Goal: Task Accomplishment & Management: Manage account settings

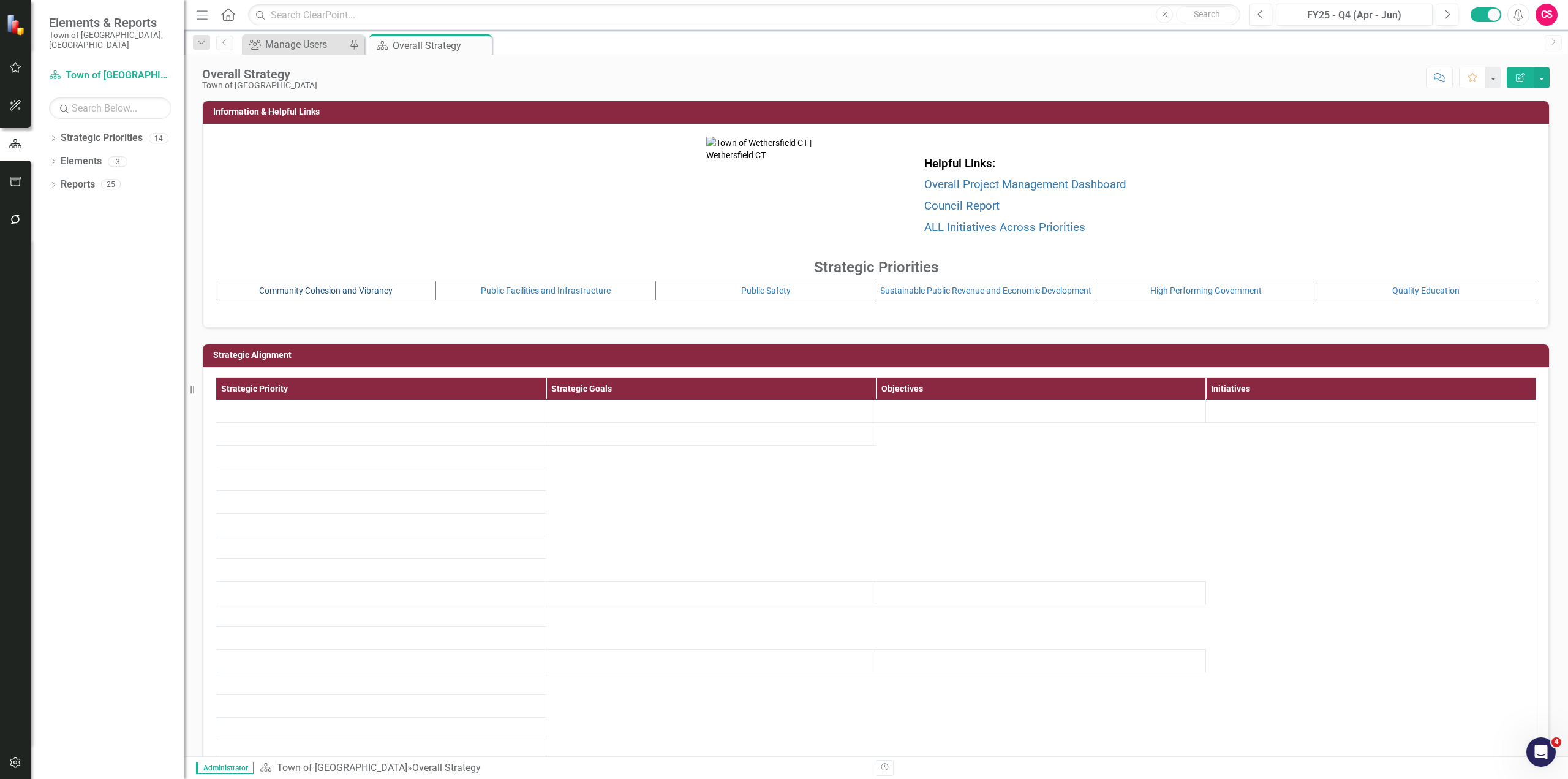
click at [362, 295] on link "Community Cohesion and Vibrancy" at bounding box center [326, 290] width 134 height 10
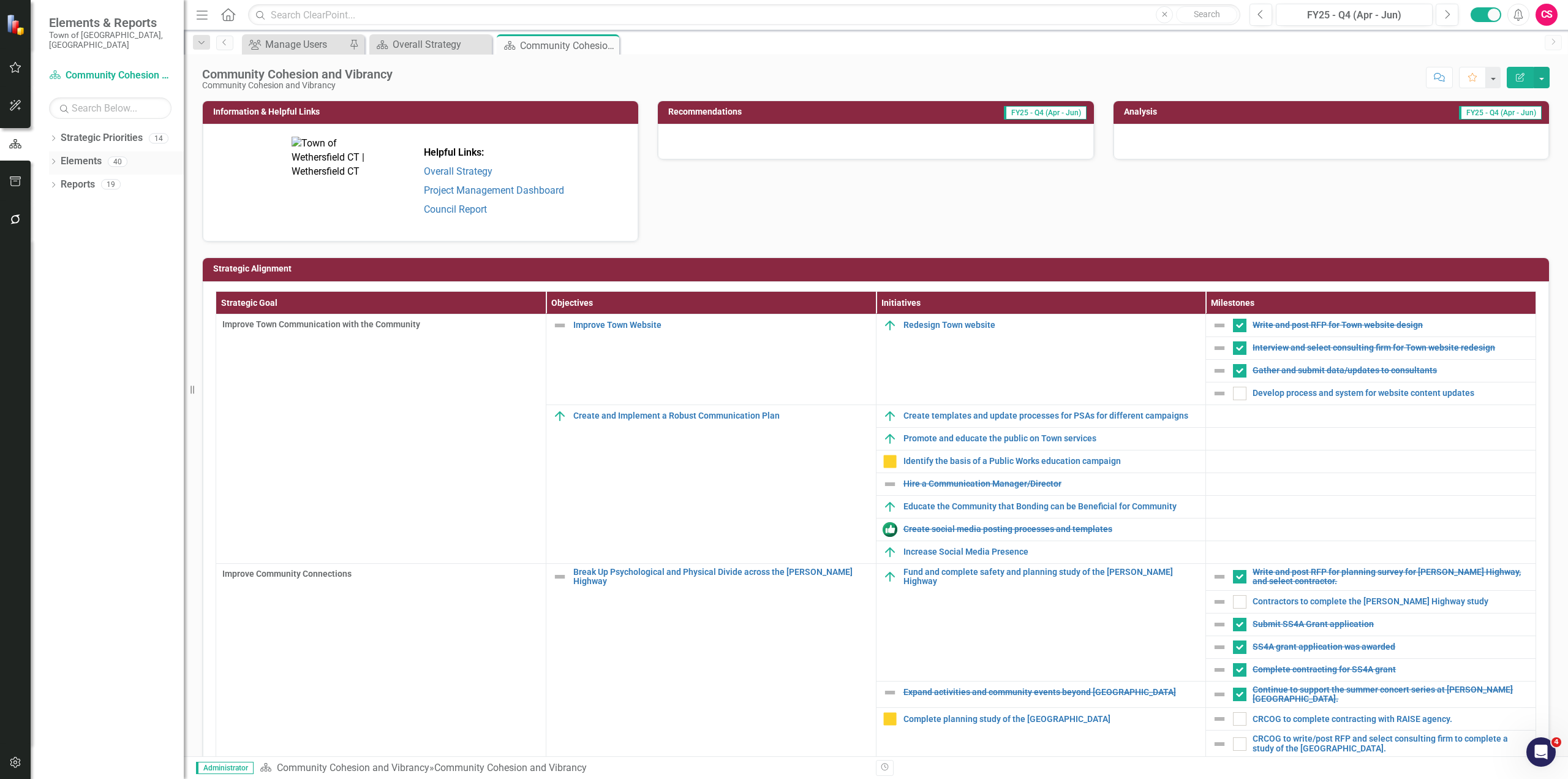
click at [89, 154] on link "Elements" at bounding box center [81, 161] width 41 height 14
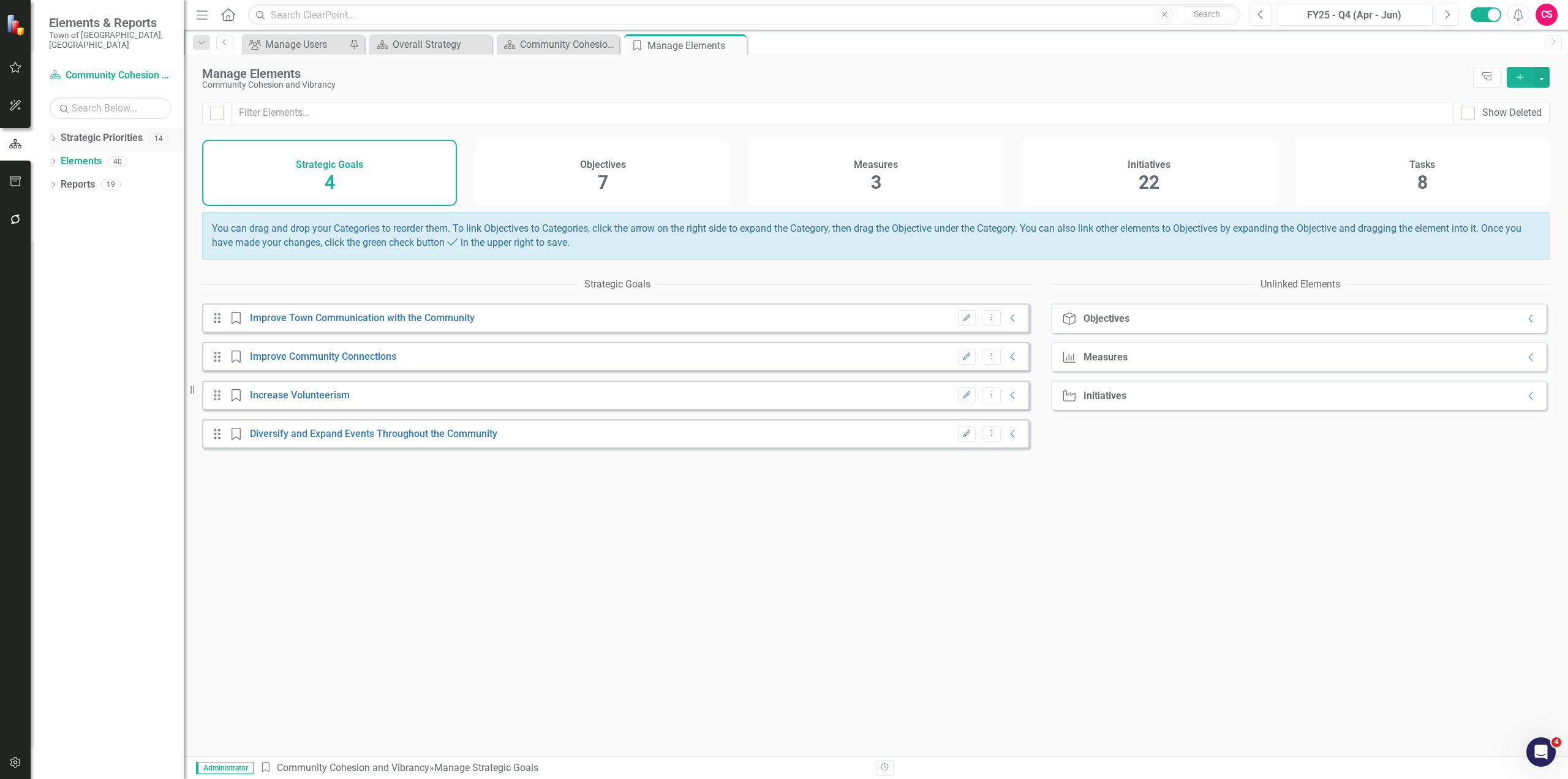
click at [54, 136] on icon "Dropdown" at bounding box center [53, 139] width 9 height 7
click at [63, 157] on icon "Dropdown" at bounding box center [60, 161] width 9 height 7
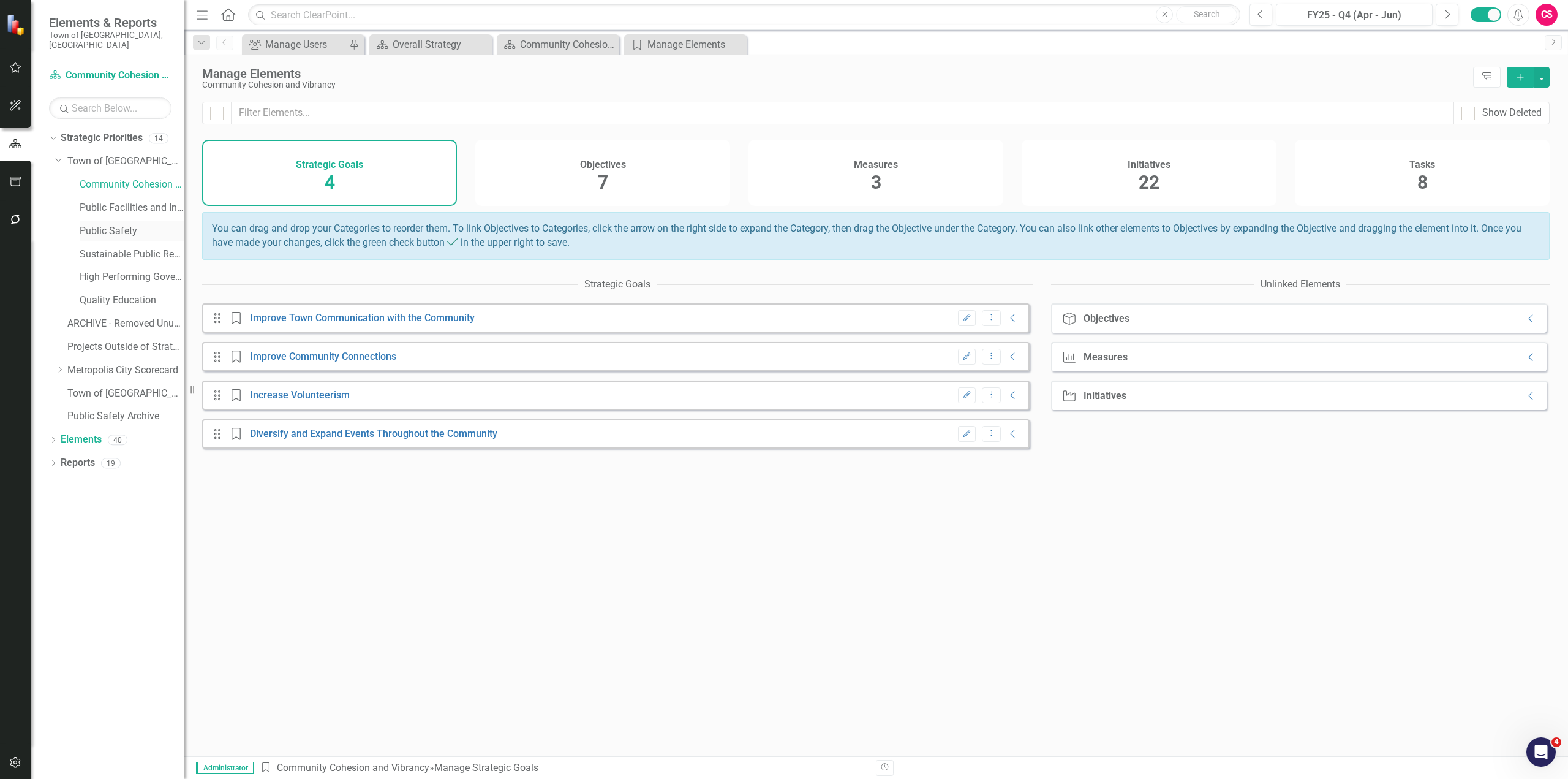
click at [101, 224] on link "Public Safety" at bounding box center [132, 231] width 104 height 14
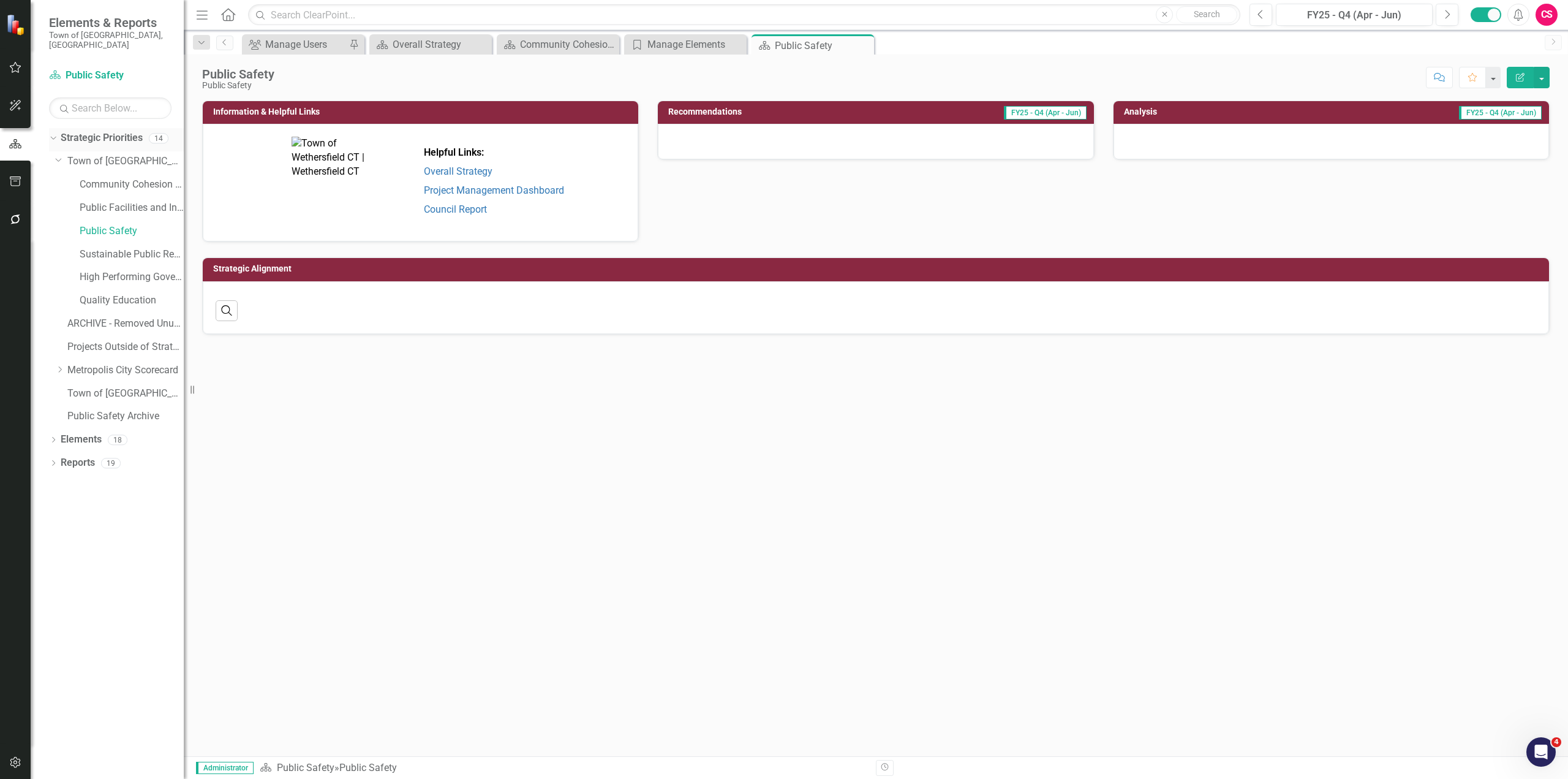
click at [54, 134] on icon "Dropdown" at bounding box center [52, 138] width 7 height 9
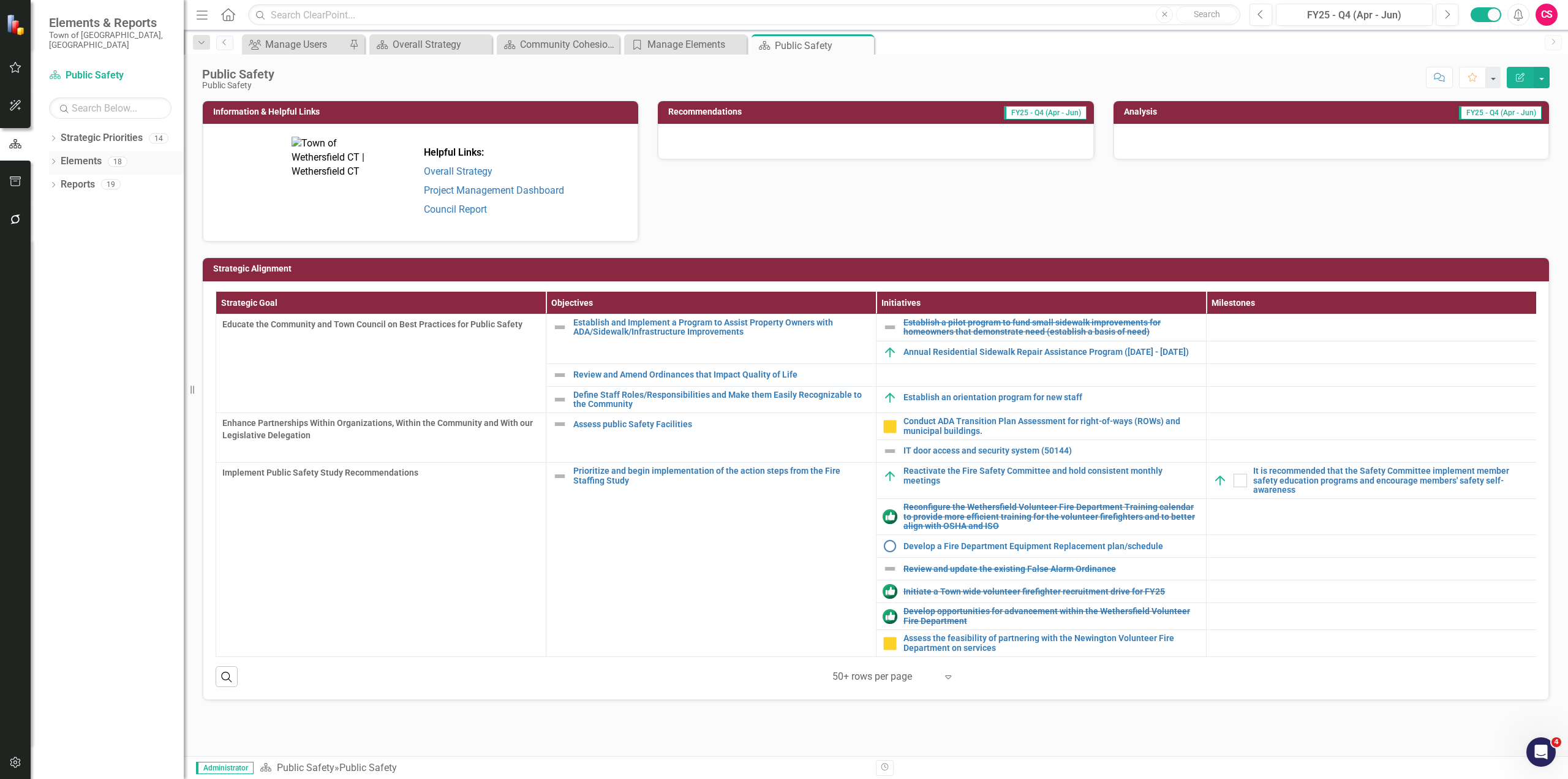
click at [73, 154] on link "Elements" at bounding box center [81, 161] width 41 height 14
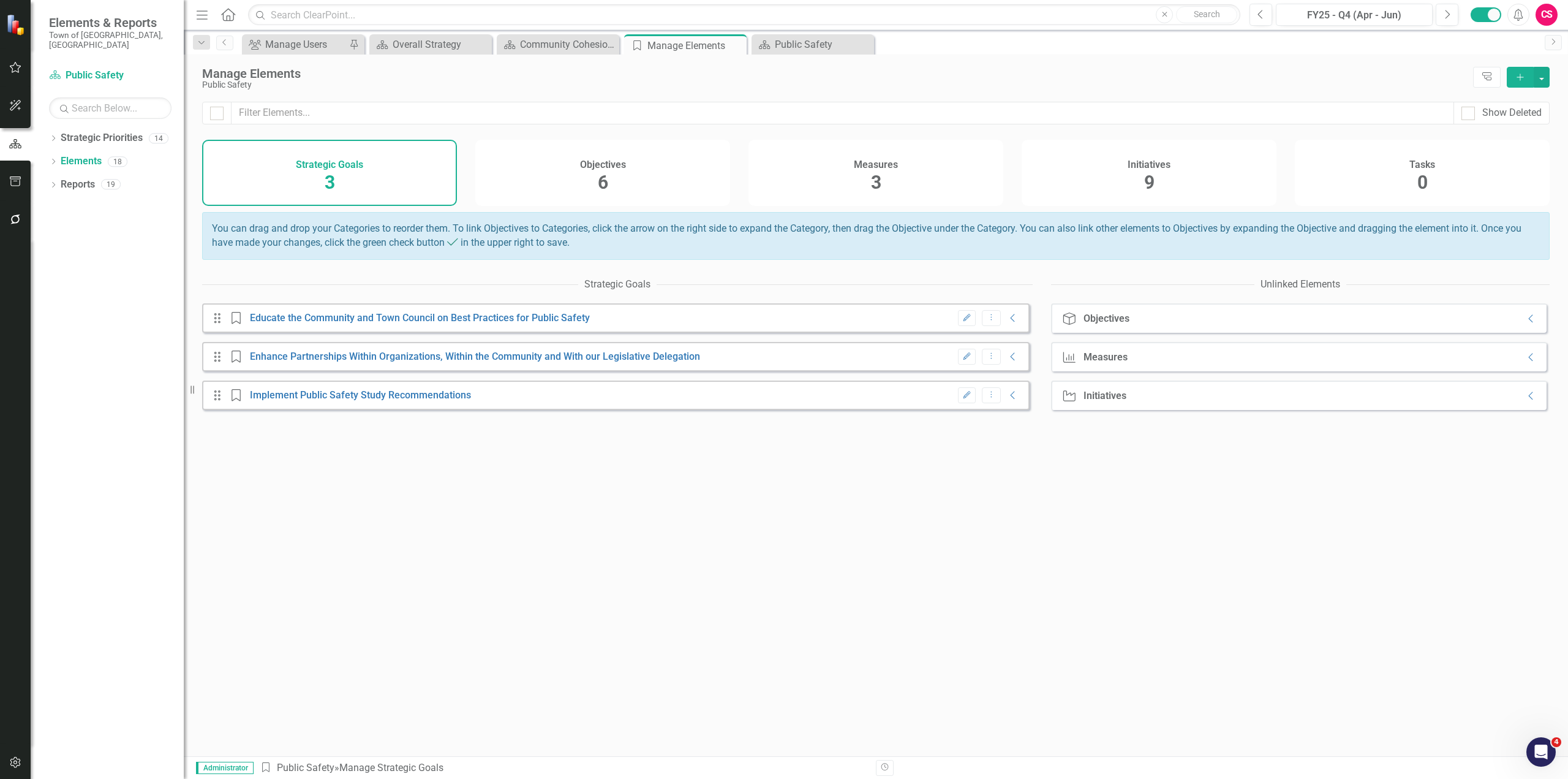
click at [1099, 185] on div "Initiatives 9" at bounding box center [1149, 173] width 255 height 66
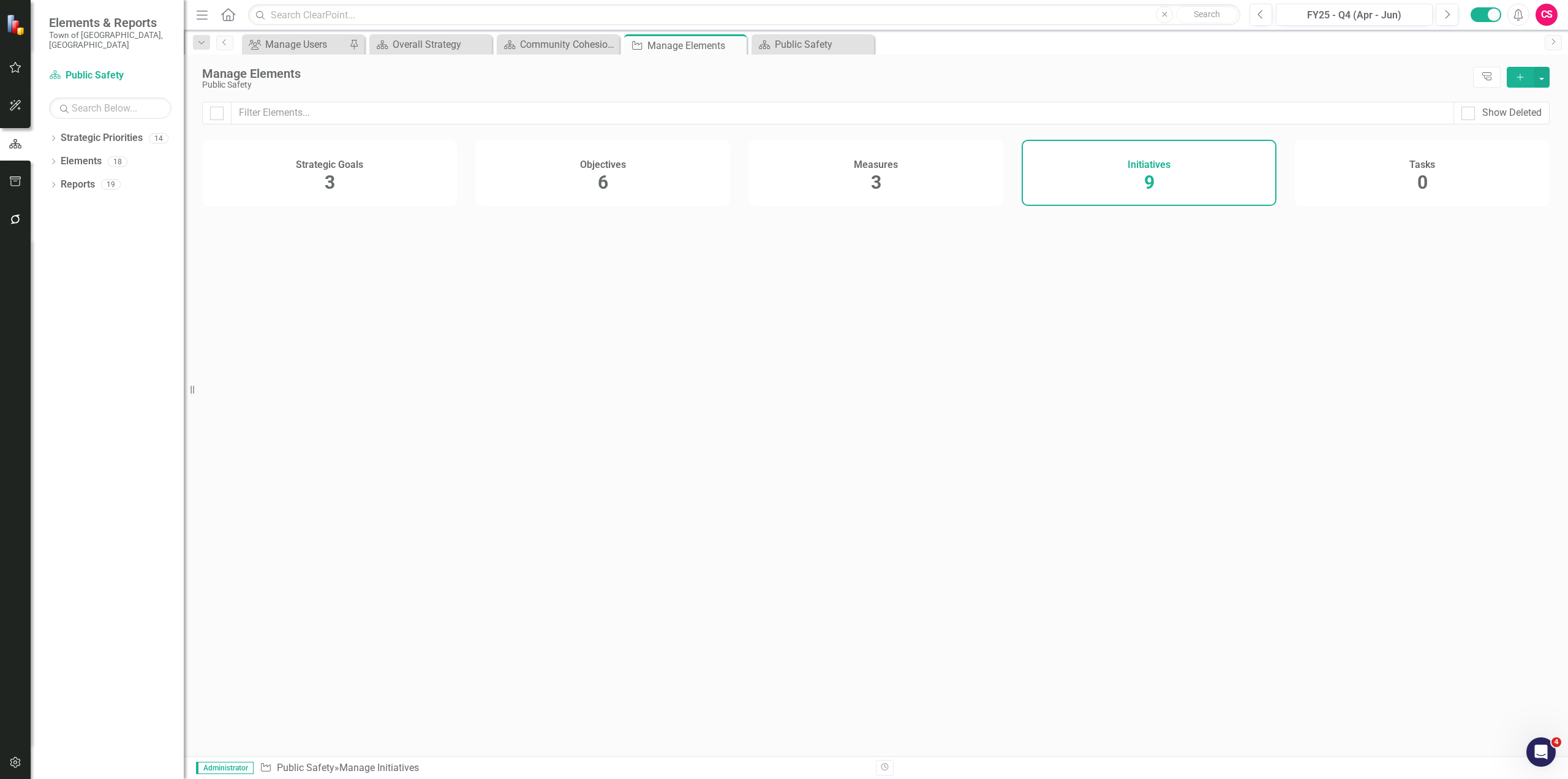
click at [882, 193] on div "Measures 3" at bounding box center [876, 173] width 255 height 66
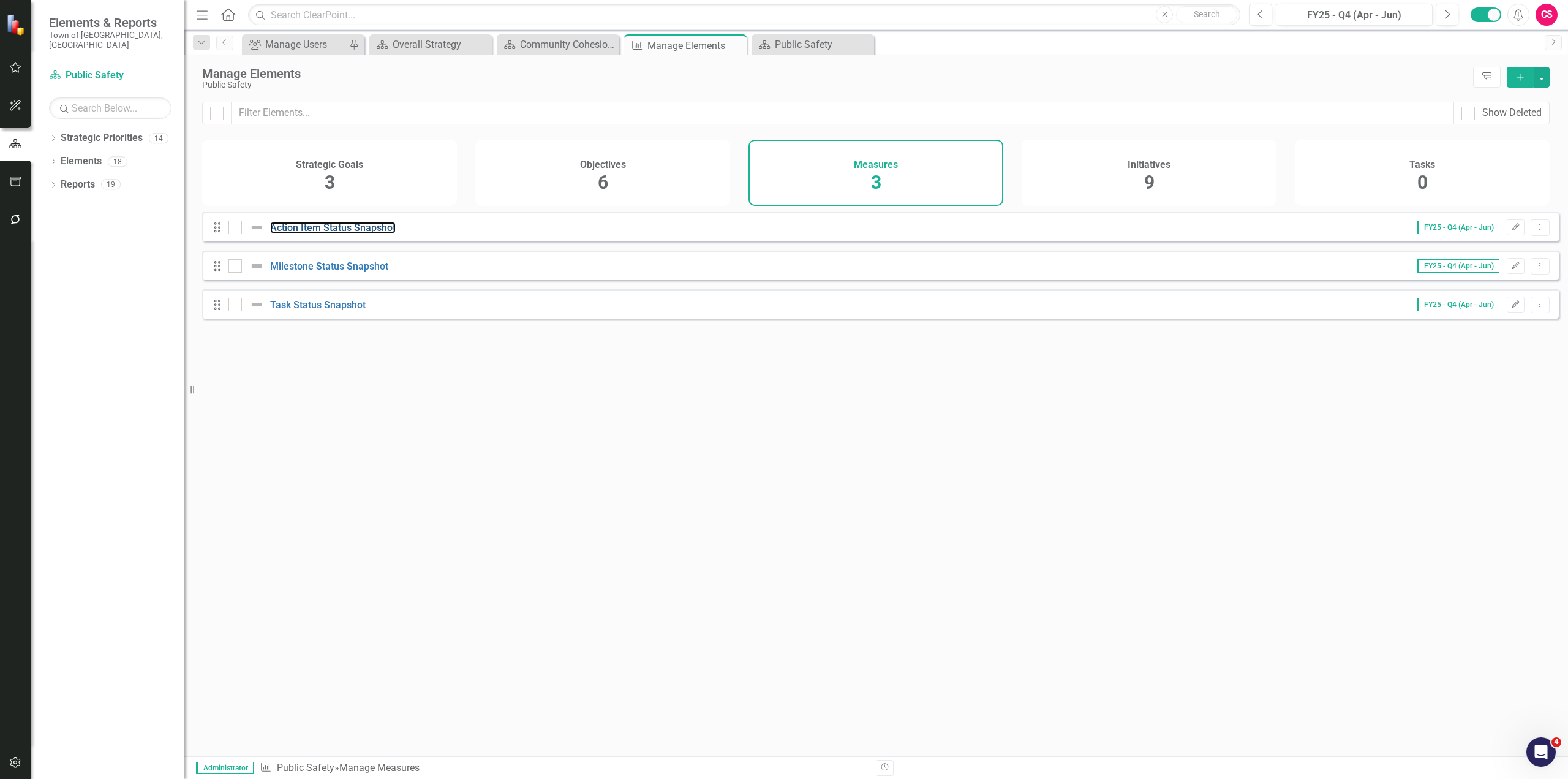
click at [347, 235] on div "Action Item Status Snapshot" at bounding box center [314, 228] width 170 height 15
click at [347, 234] on link "Action Item Status Snapshot" at bounding box center [333, 228] width 126 height 12
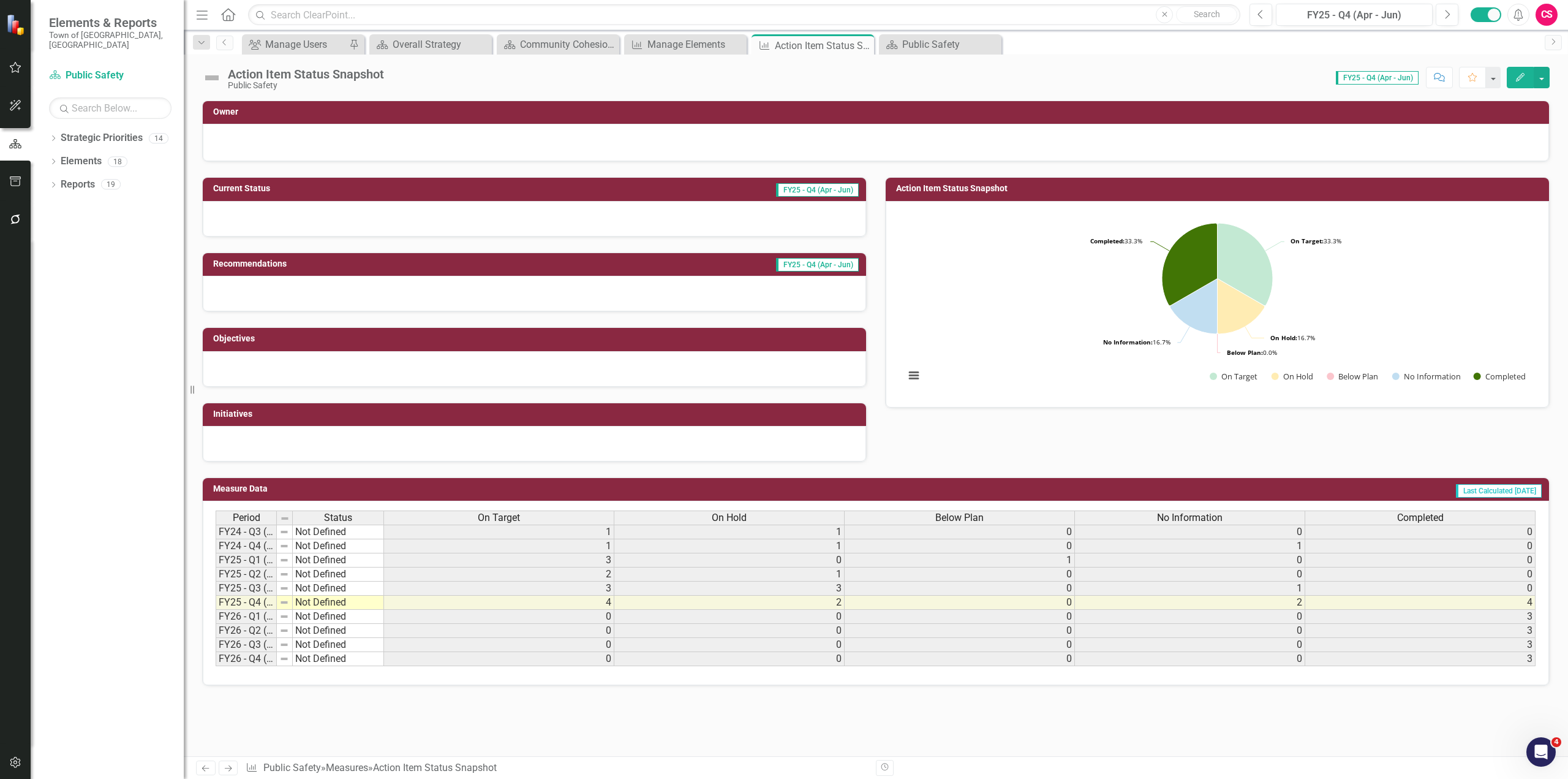
click at [502, 514] on span "On Target" at bounding box center [499, 518] width 42 height 11
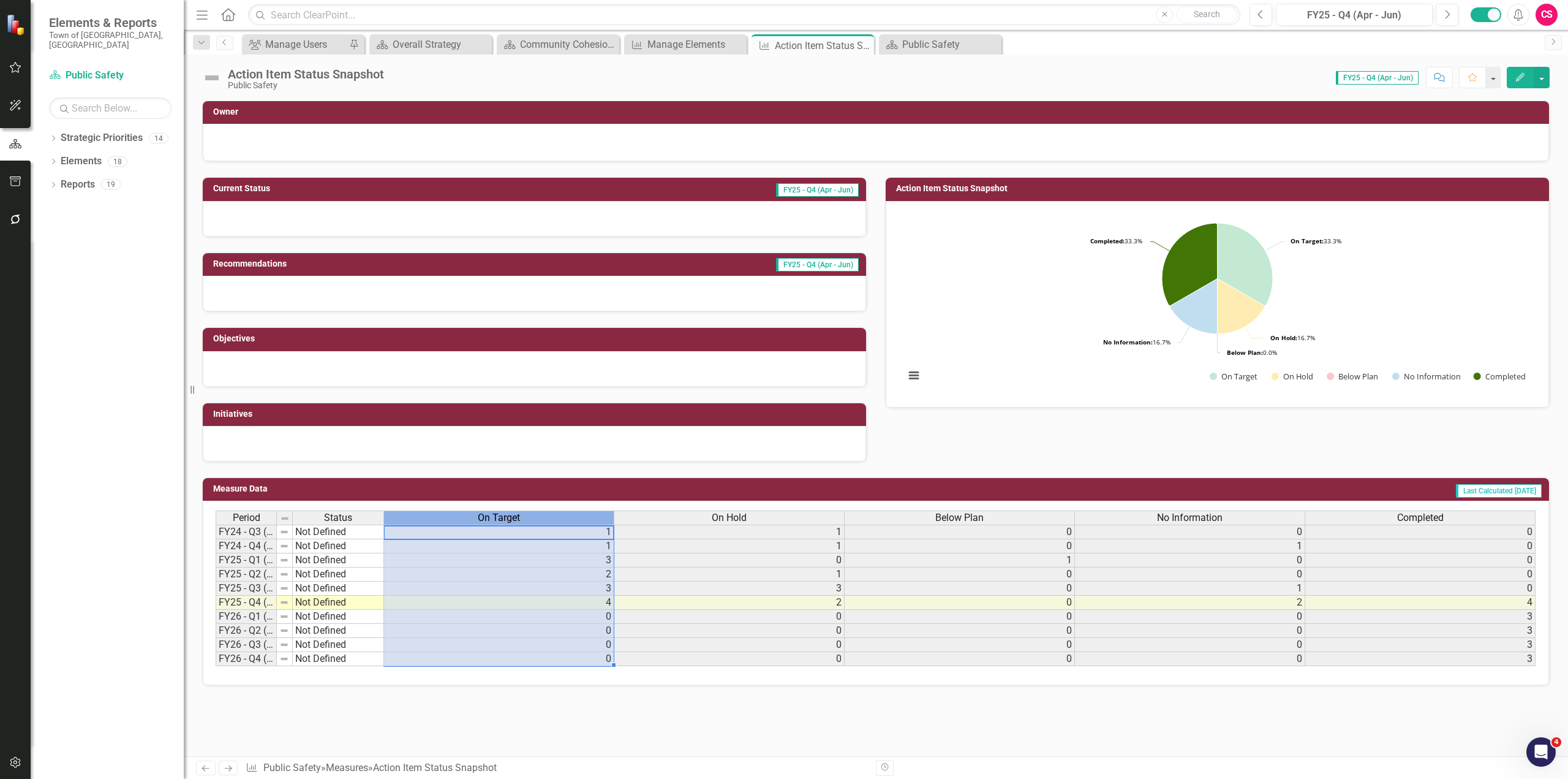
click at [502, 514] on span "On Target" at bounding box center [499, 518] width 42 height 11
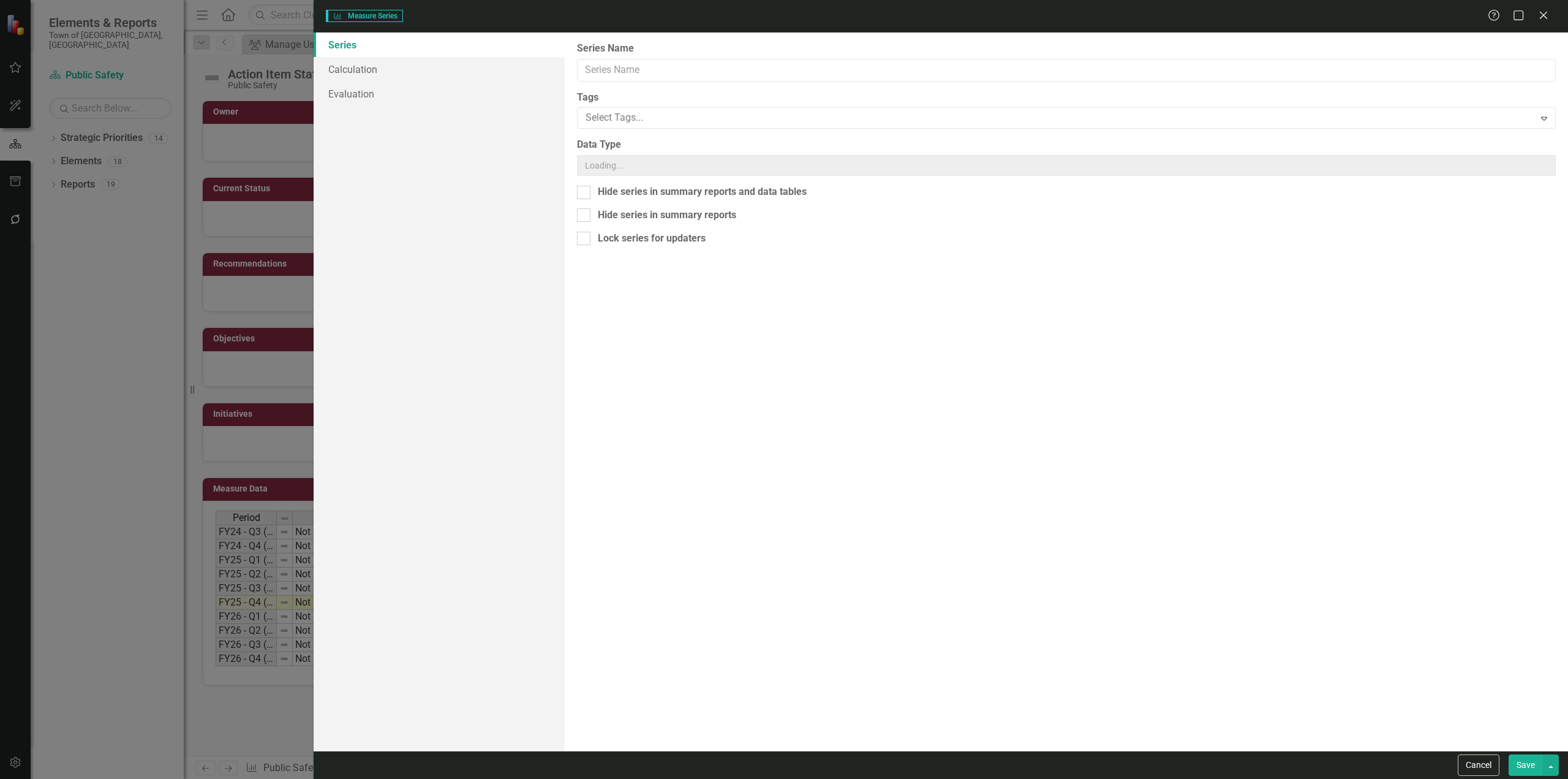
click at [429, 67] on div "Measure Series Measure Series Help Maximize Close Series Calculation Evaluation…" at bounding box center [784, 389] width 1568 height 779
click at [429, 66] on link "Calculation" at bounding box center [439, 69] width 251 height 24
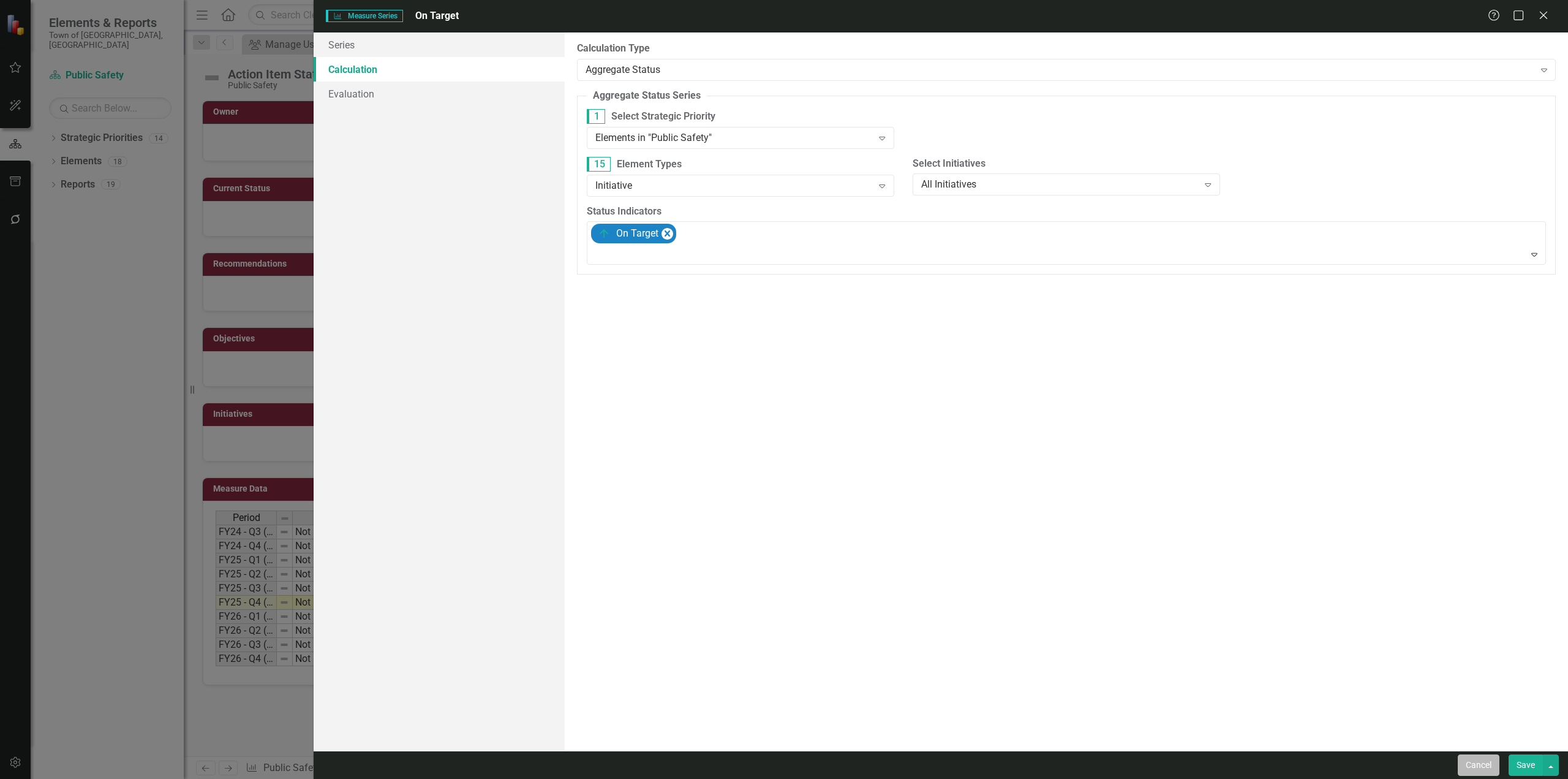
click at [1482, 775] on button "Cancel" at bounding box center [1479, 765] width 42 height 22
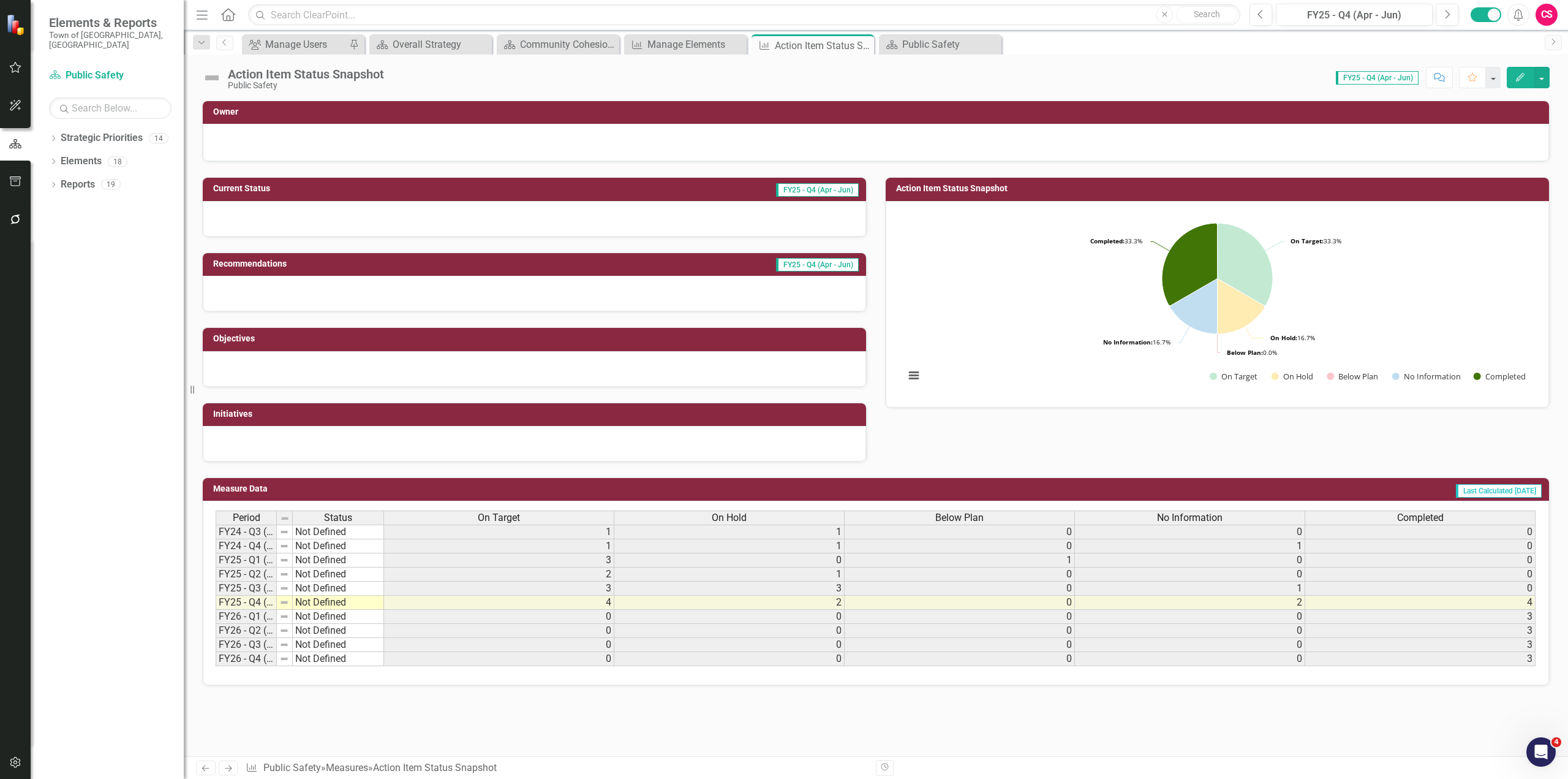
click at [302, 77] on div "Action Item Status Snapshot" at bounding box center [306, 74] width 156 height 14
click at [301, 78] on div "Action Item Status Snapshot" at bounding box center [306, 74] width 156 height 14
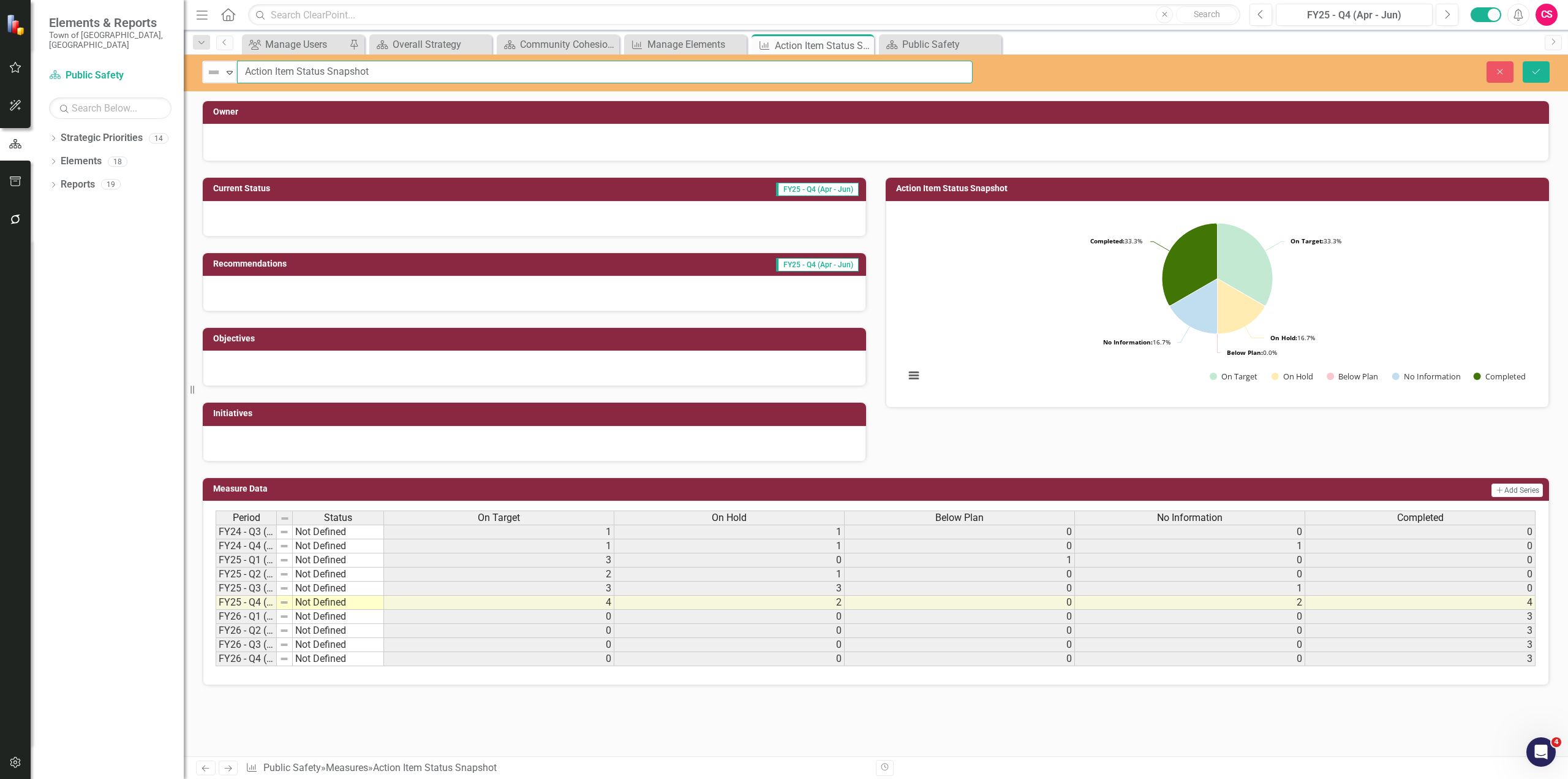
drag, startPoint x: 296, startPoint y: 71, endPoint x: 224, endPoint y: 84, distance: 73.2
click at [224, 84] on div "Not Defined Expand Action Item Status Snapshot Close Save" at bounding box center [876, 73] width 1385 height 37
type input "Initiative Status Snapshot"
click at [53, 159] on icon "Dropdown" at bounding box center [53, 162] width 9 height 7
click at [1546, 78] on button "Save" at bounding box center [1536, 72] width 27 height 22
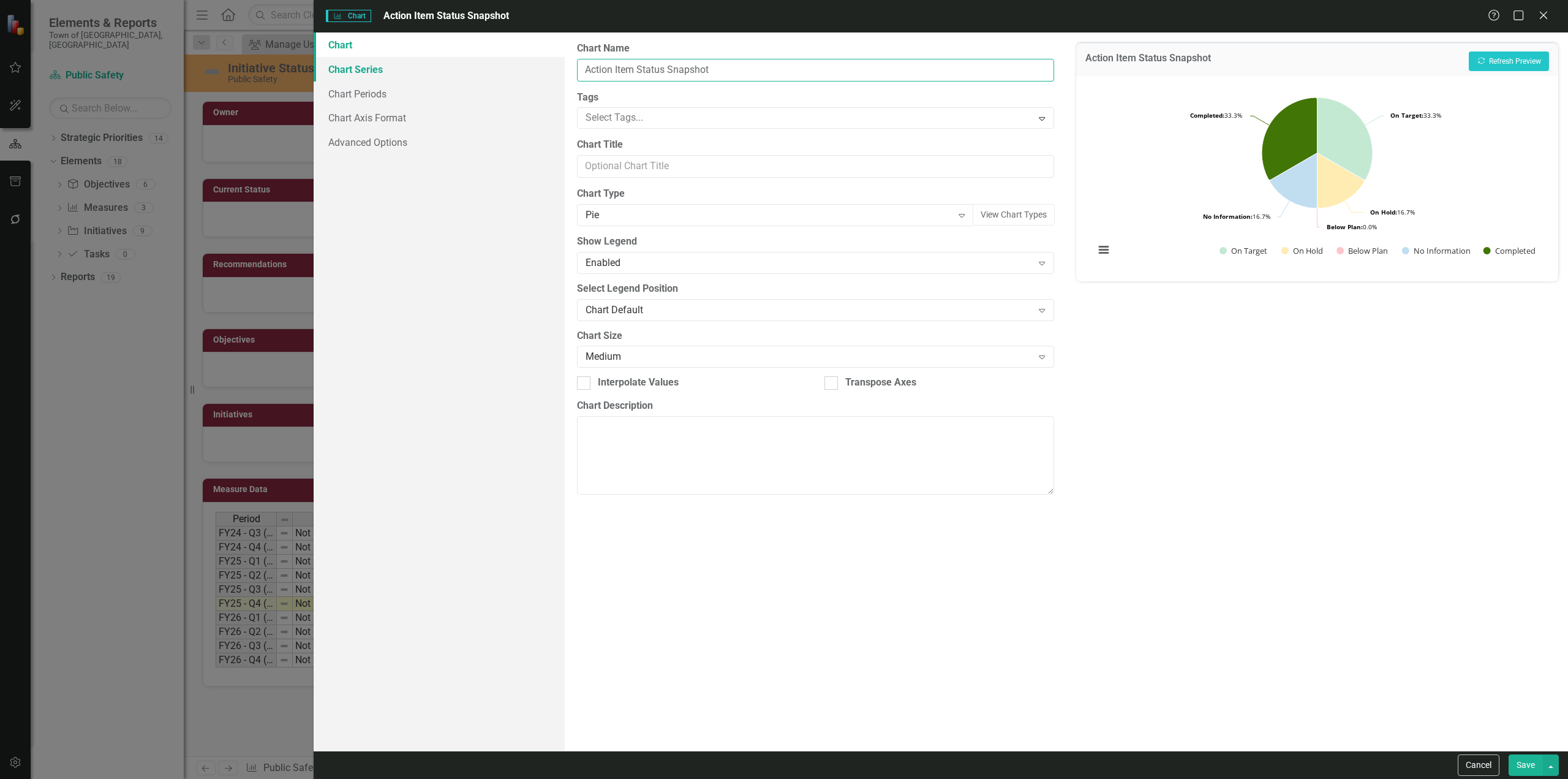
drag, startPoint x: 633, startPoint y: 67, endPoint x: 546, endPoint y: 73, distance: 87.2
click at [546, 73] on div "Chart Chart Series Chart Periods Chart Axis Format Advanced Options From this p…" at bounding box center [941, 391] width 1255 height 718
type input "Initiative Status Snapshot"
click button "Show On Target" at bounding box center [1244, 251] width 48 height 11
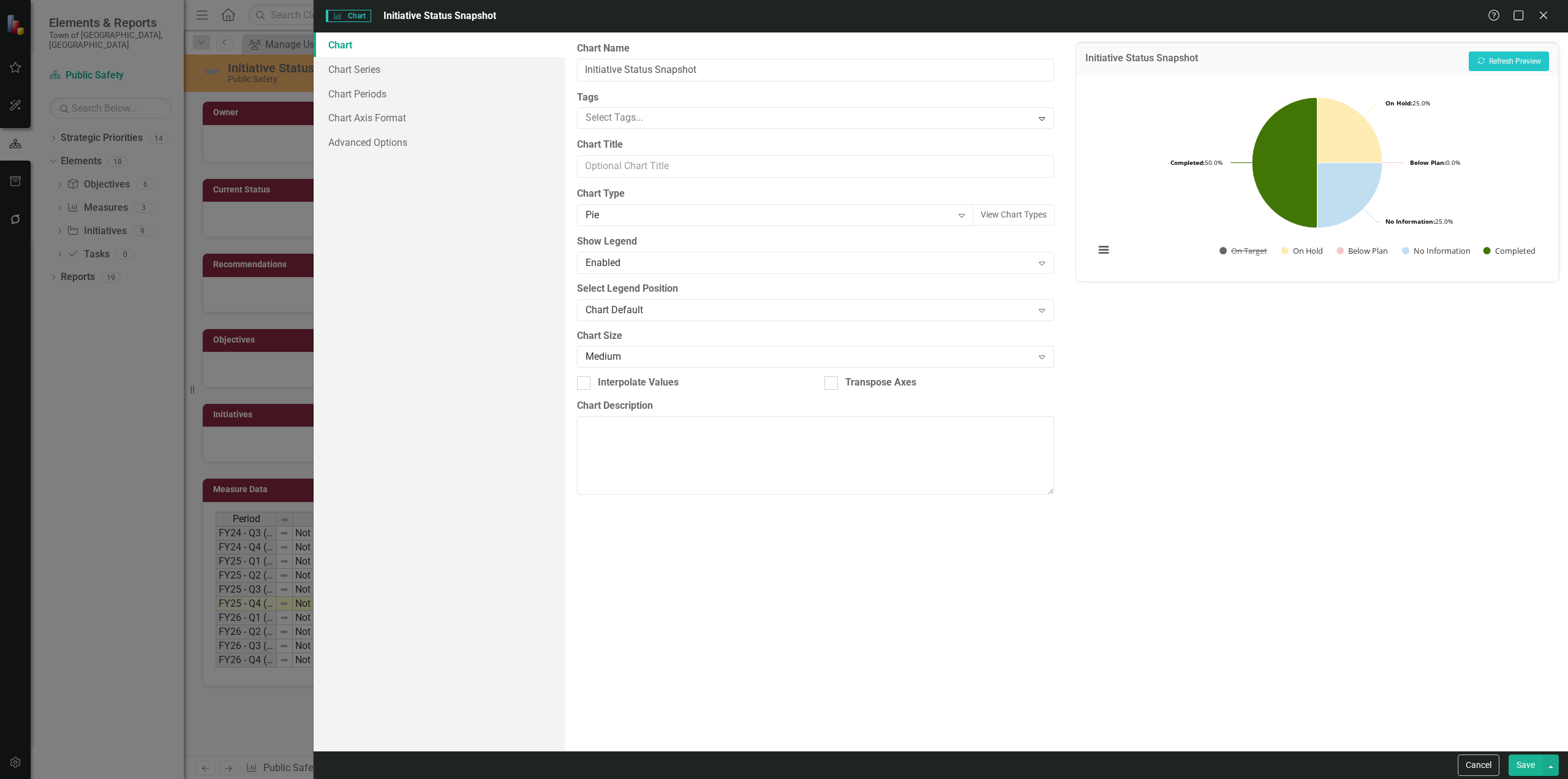
click at [1522, 770] on button "Save" at bounding box center [1526, 765] width 34 height 22
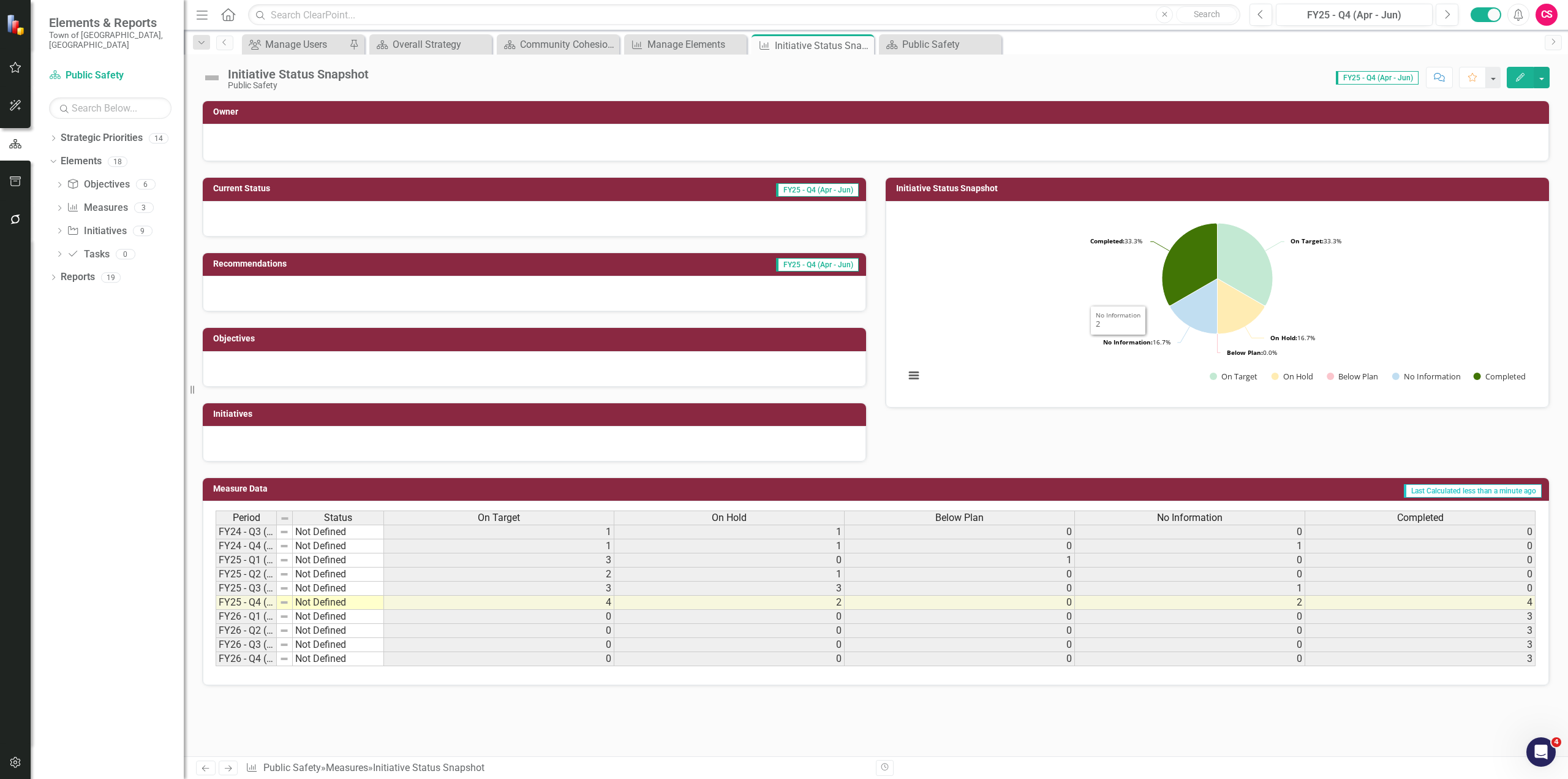
click at [1042, 300] on rect "Interactive chart" at bounding box center [1217, 303] width 638 height 184
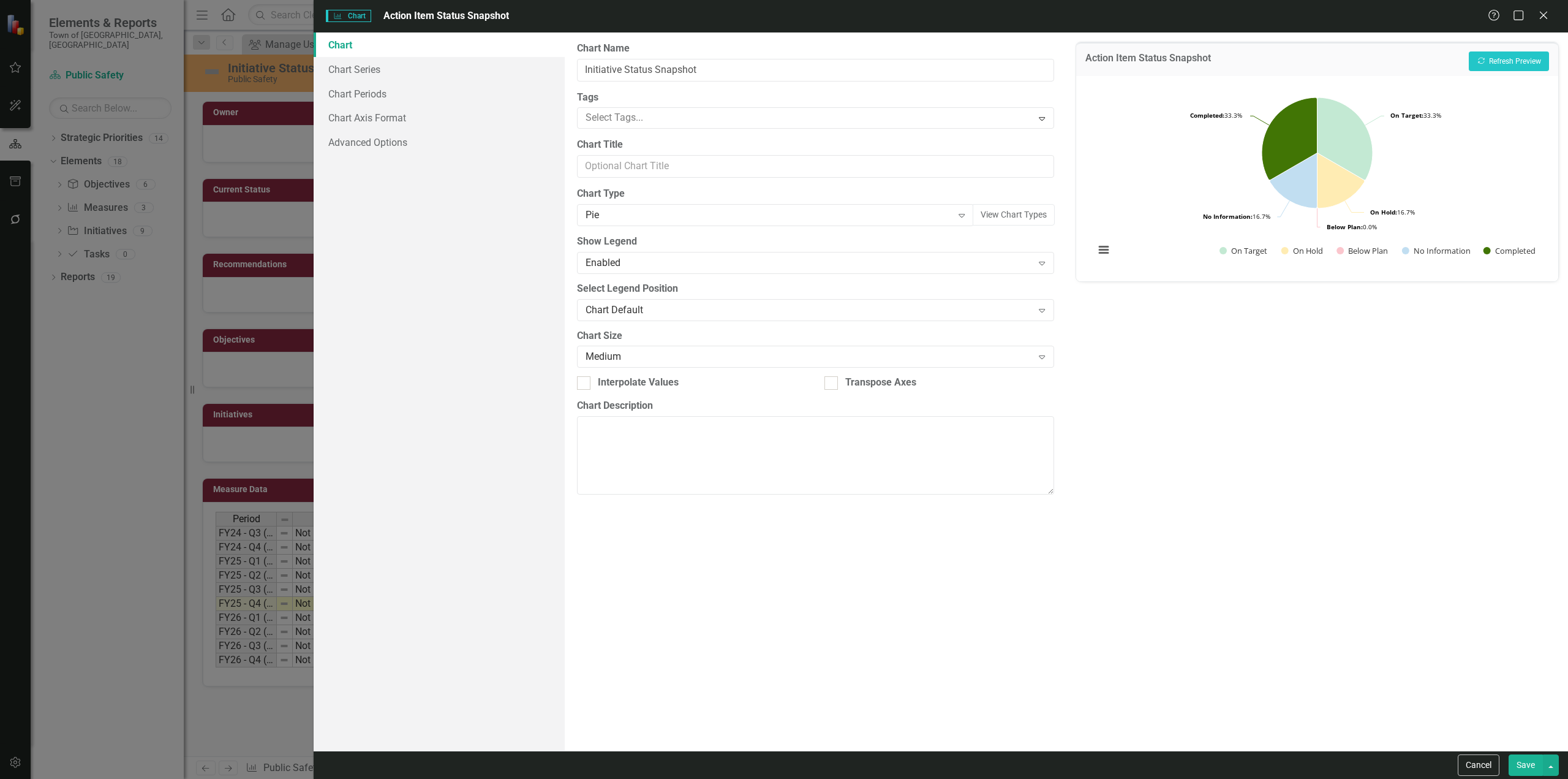
type input "Initiative Status Snapshot"
click at [399, 75] on link "Chart Series" at bounding box center [439, 69] width 251 height 24
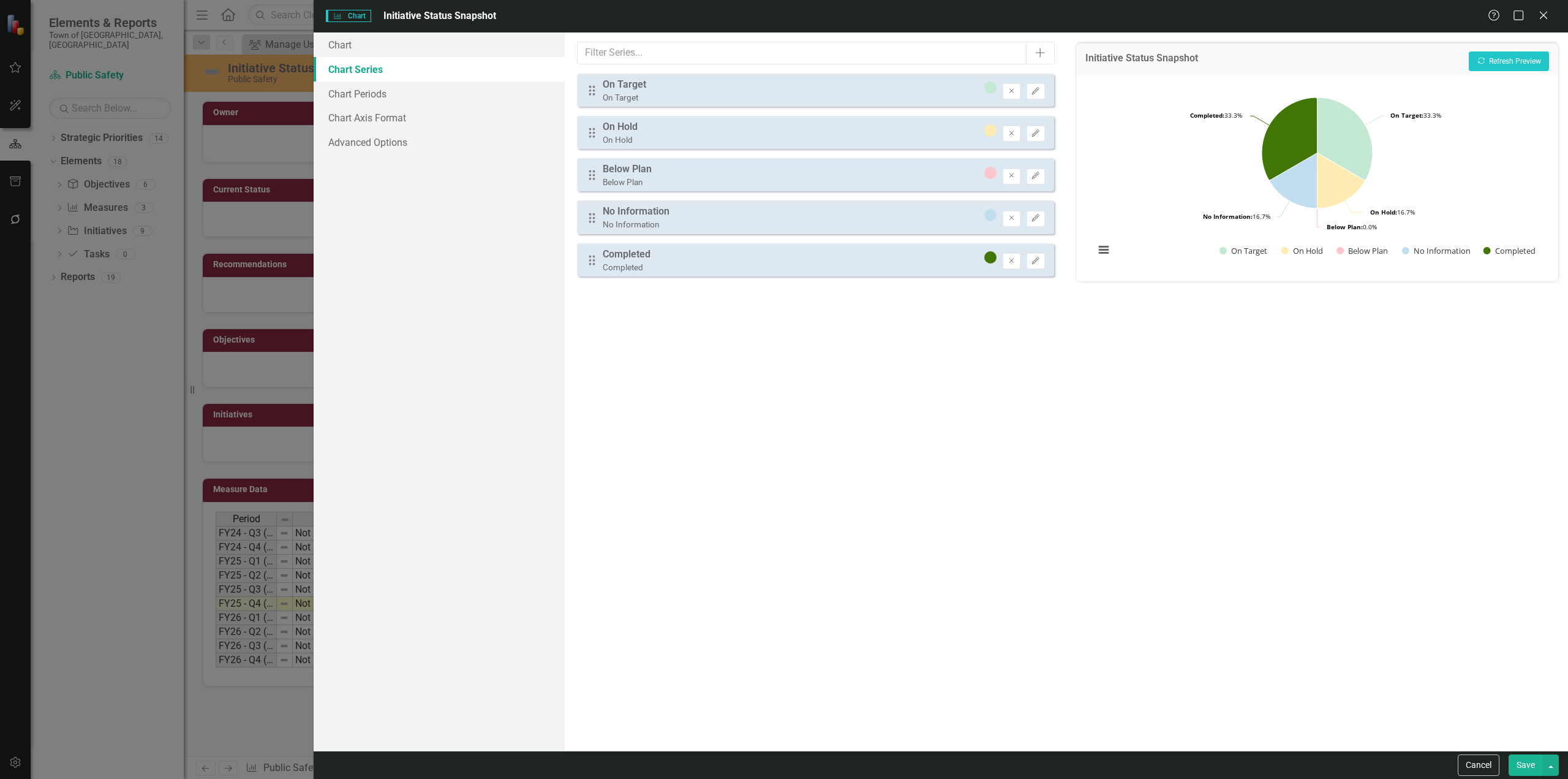
drag, startPoint x: 594, startPoint y: 268, endPoint x: 601, endPoint y: 162, distance: 106.2
click at [588, 97] on div "Drag On Target On Target Remove Edit Drag On Hold On Hold Remove Edit Drag Belo…" at bounding box center [816, 175] width 477 height 203
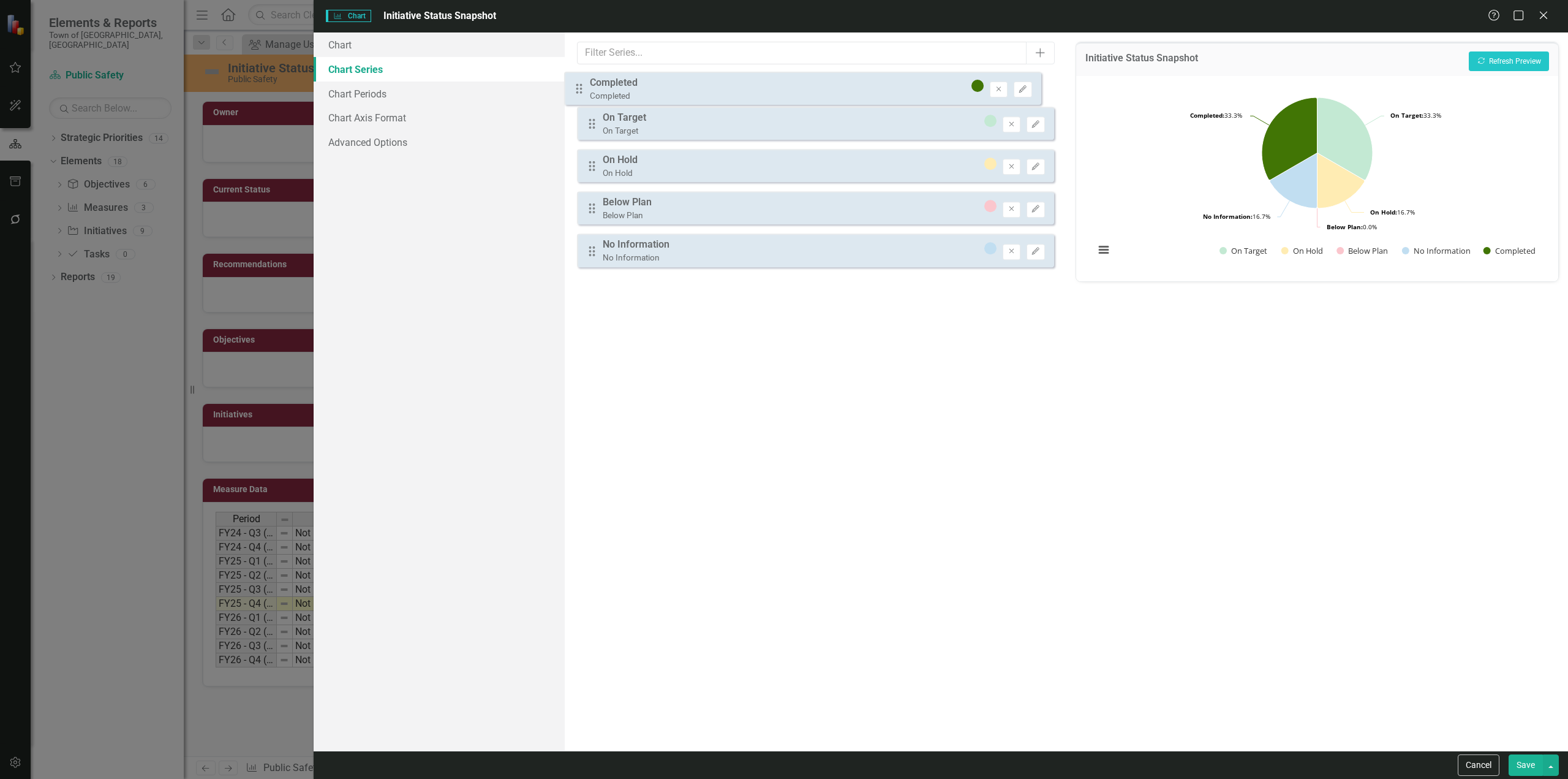
drag, startPoint x: 593, startPoint y: 259, endPoint x: 610, endPoint y: 96, distance: 163.9
click at [585, 88] on div "Drag On Target On Target Remove Edit Drag On Hold On Hold Remove Edit Drag Belo…" at bounding box center [816, 175] width 477 height 203
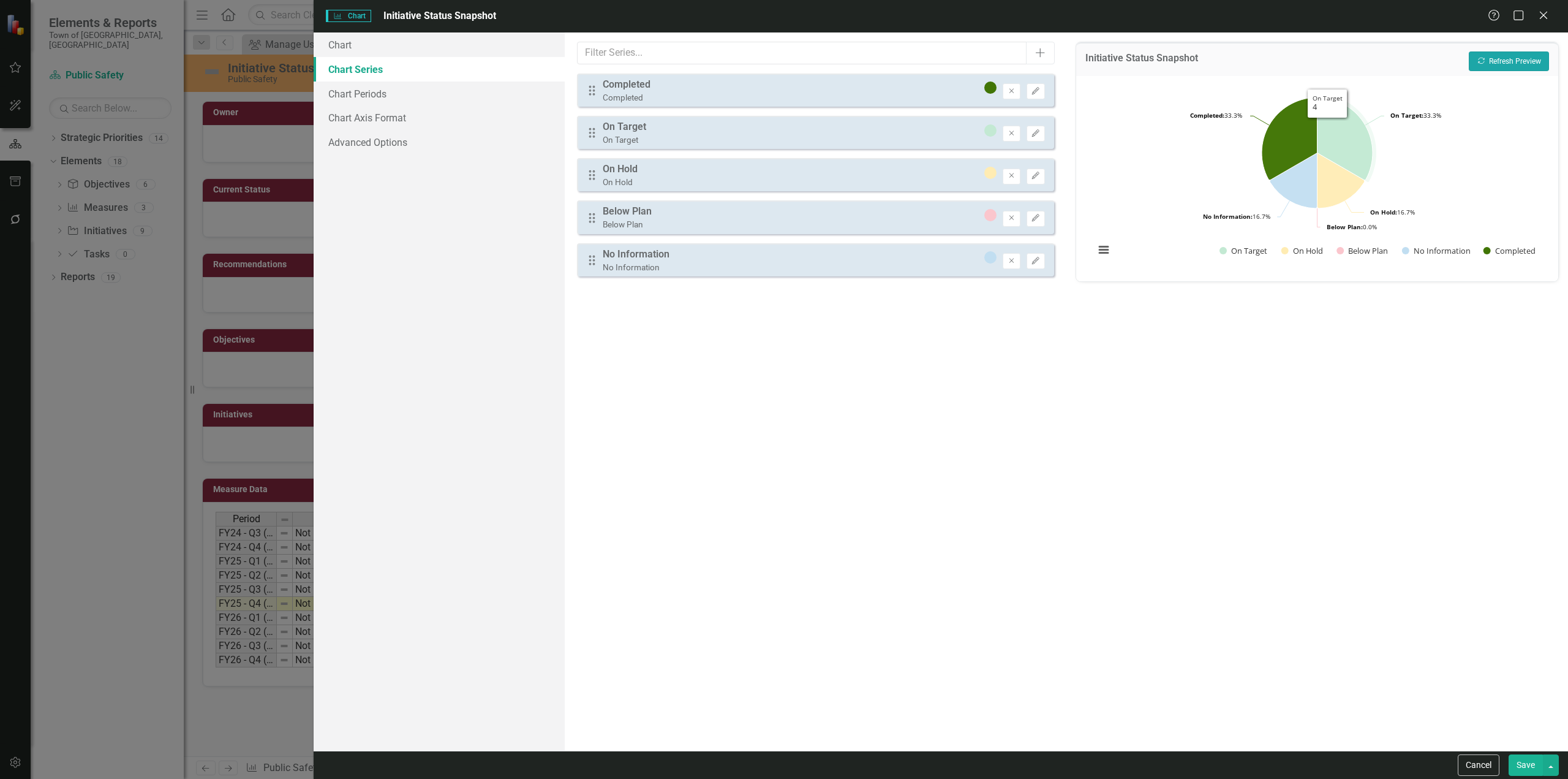
click at [1510, 60] on button "Recalculate Refresh Preview" at bounding box center [1509, 62] width 80 height 20
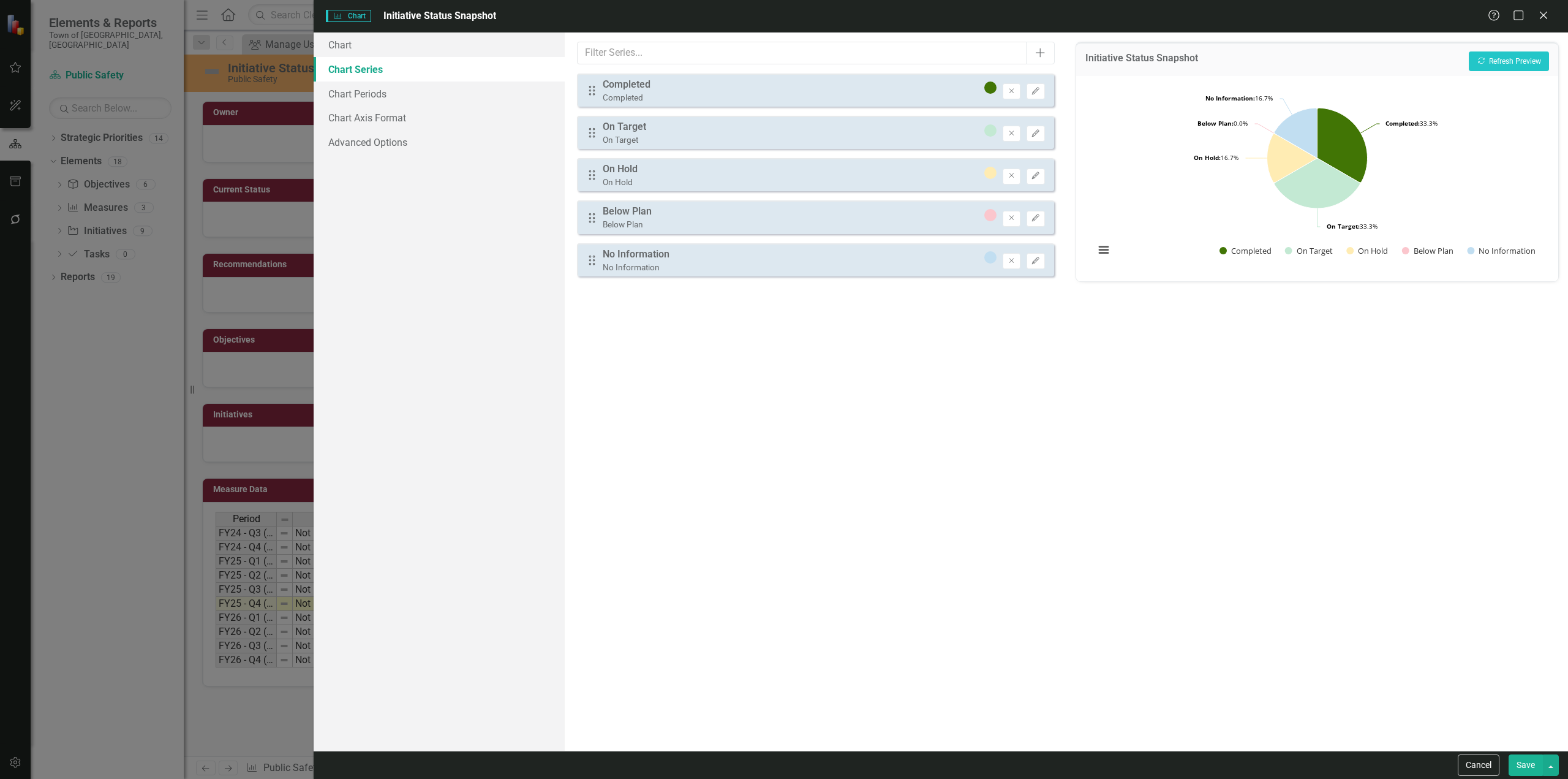
click at [452, 58] on link "Chart Series" at bounding box center [439, 69] width 251 height 24
click at [442, 49] on link "Chart" at bounding box center [439, 44] width 251 height 24
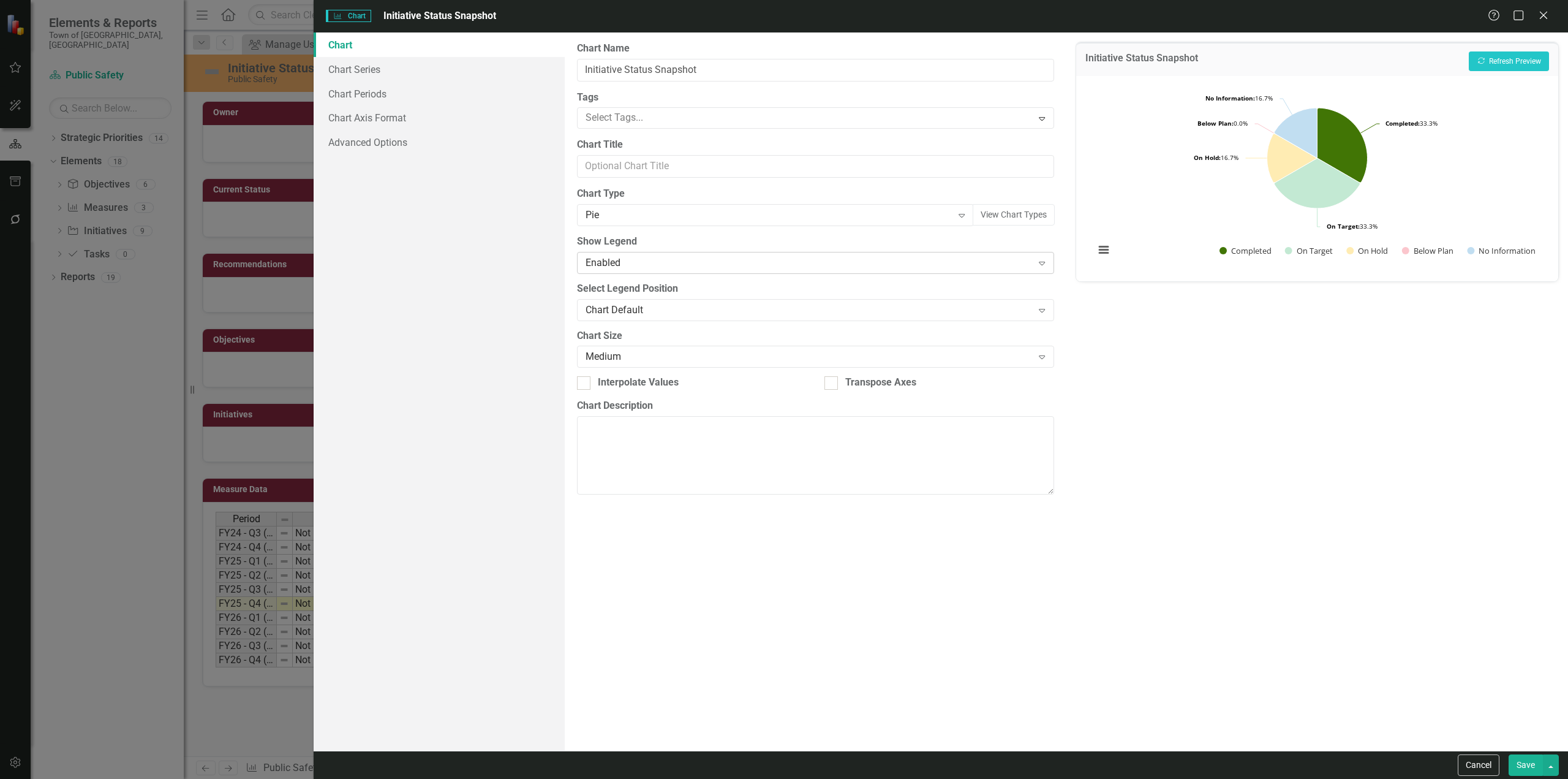
click at [640, 265] on div "Enabled" at bounding box center [809, 262] width 447 height 14
click at [625, 320] on div "Disabled" at bounding box center [818, 325] width 457 height 14
click at [1535, 770] on button "Save" at bounding box center [1526, 765] width 34 height 22
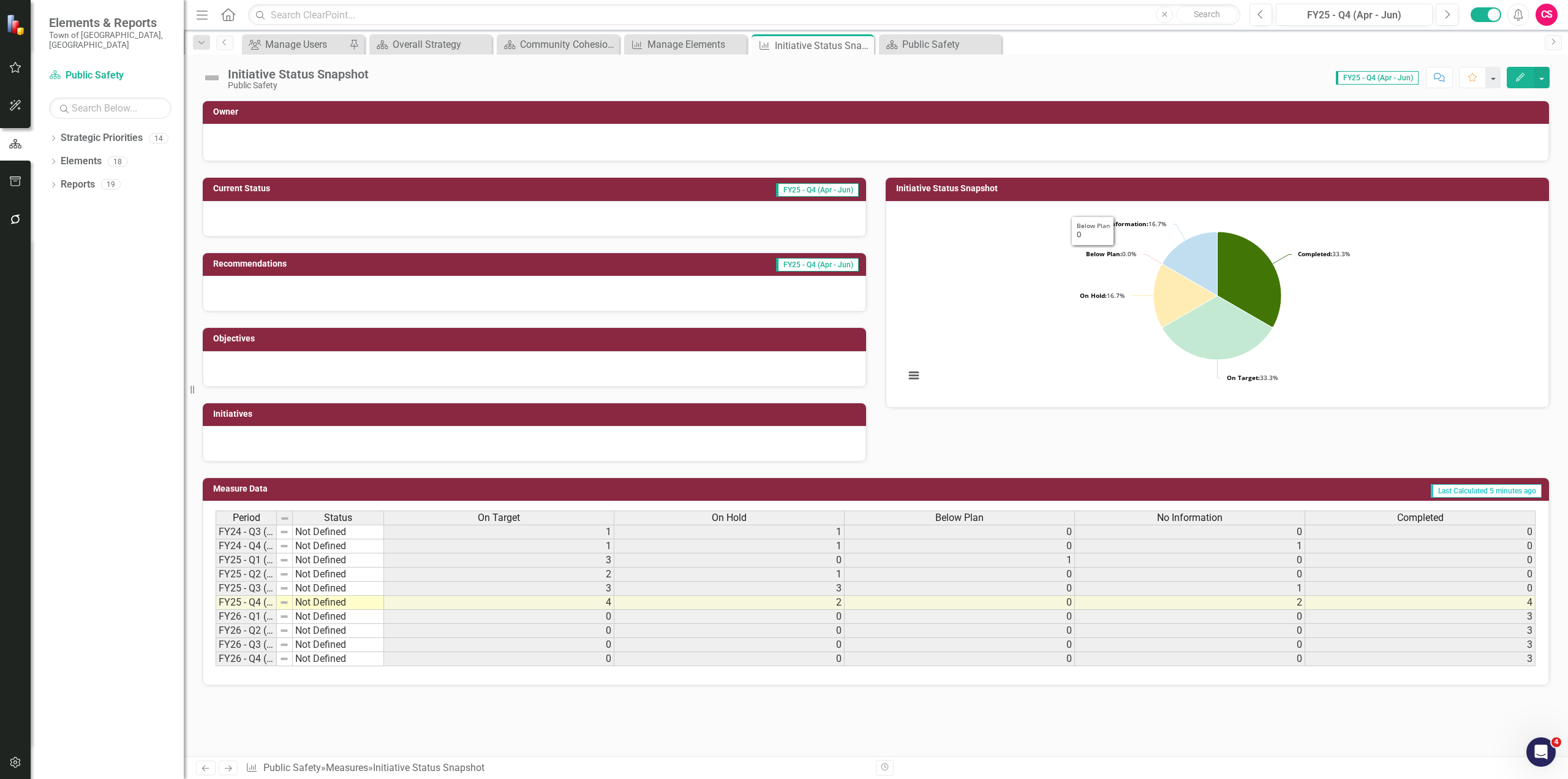
click at [837, 275] on rect "Interactive chart" at bounding box center [1217, 303] width 638 height 184
click at [837, 275] on rect "Interactive chart" at bounding box center [1217, 303] width 638 height 184
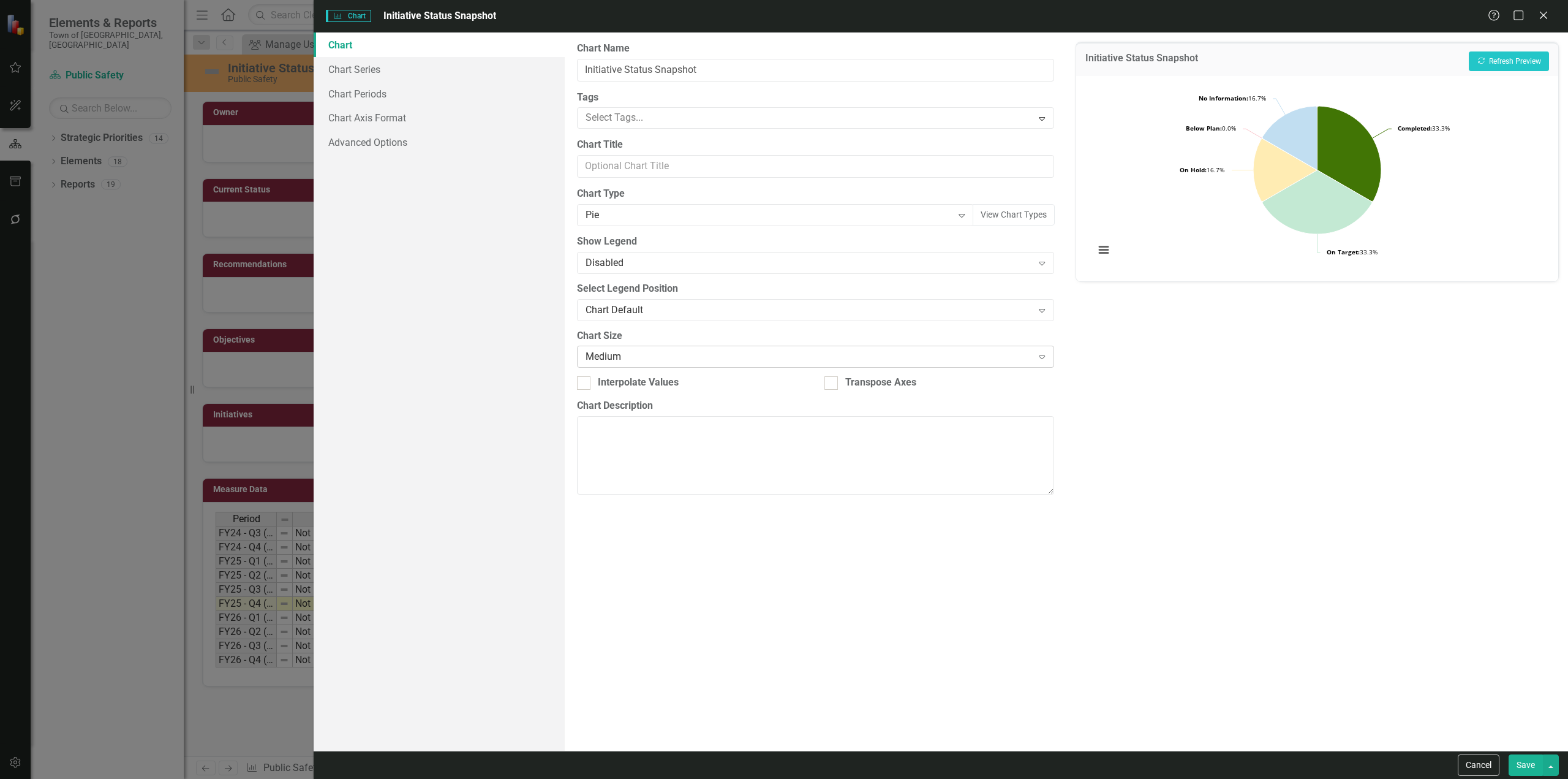
click at [654, 349] on div "Medium Expand" at bounding box center [816, 356] width 477 height 22
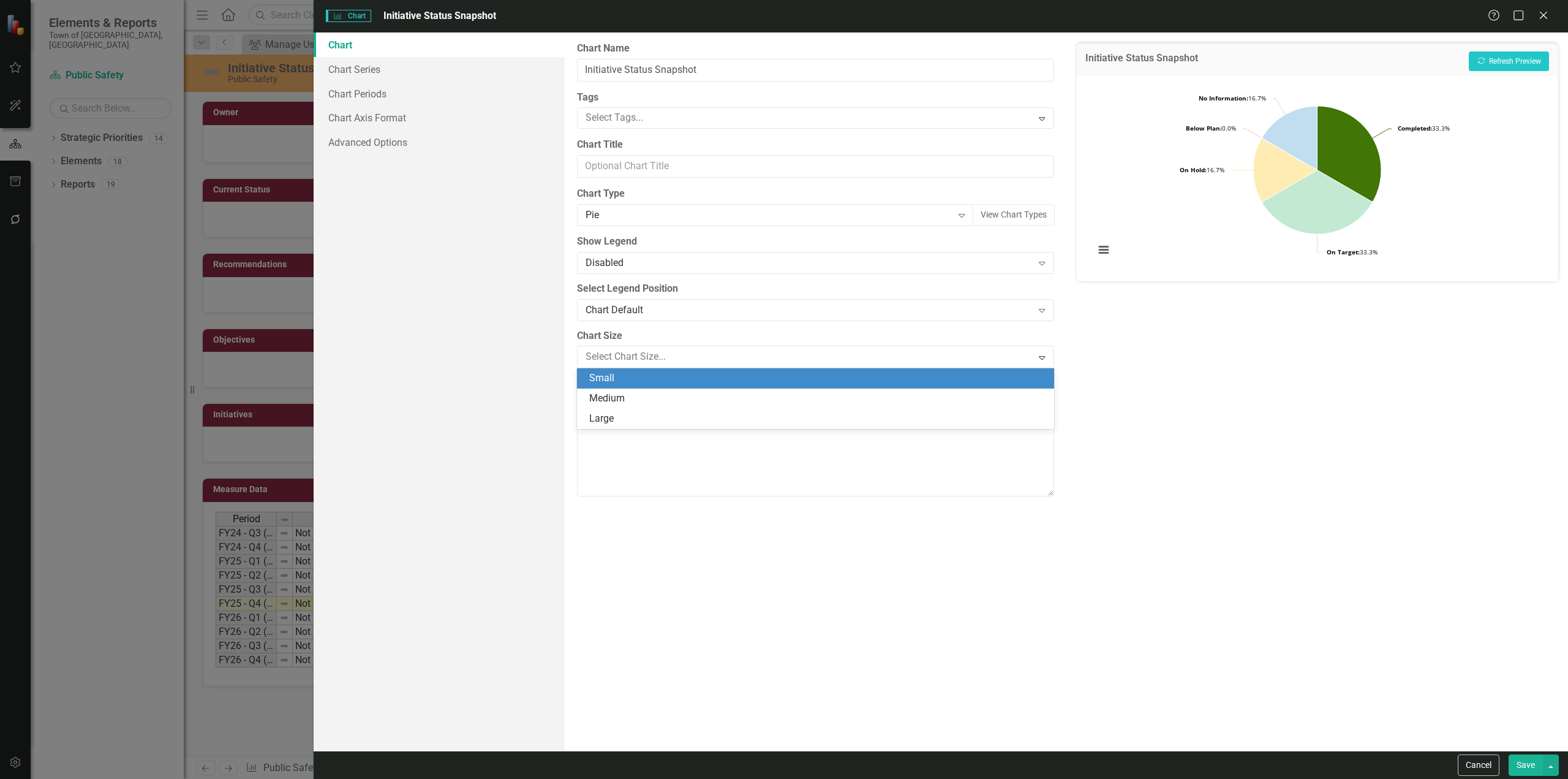
click at [638, 377] on div "Small" at bounding box center [818, 378] width 457 height 14
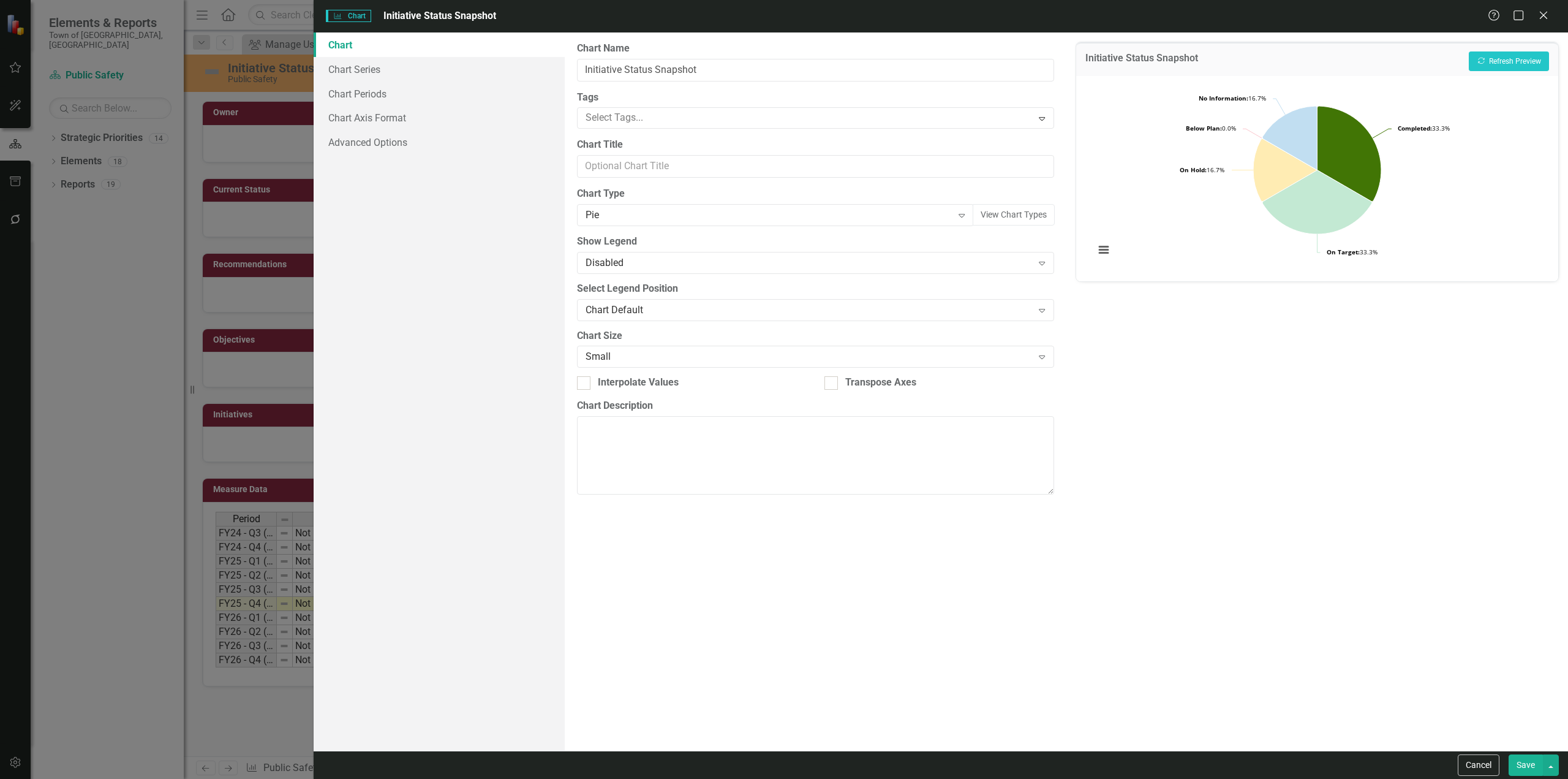
click at [837, 470] on button "Save" at bounding box center [1526, 765] width 34 height 22
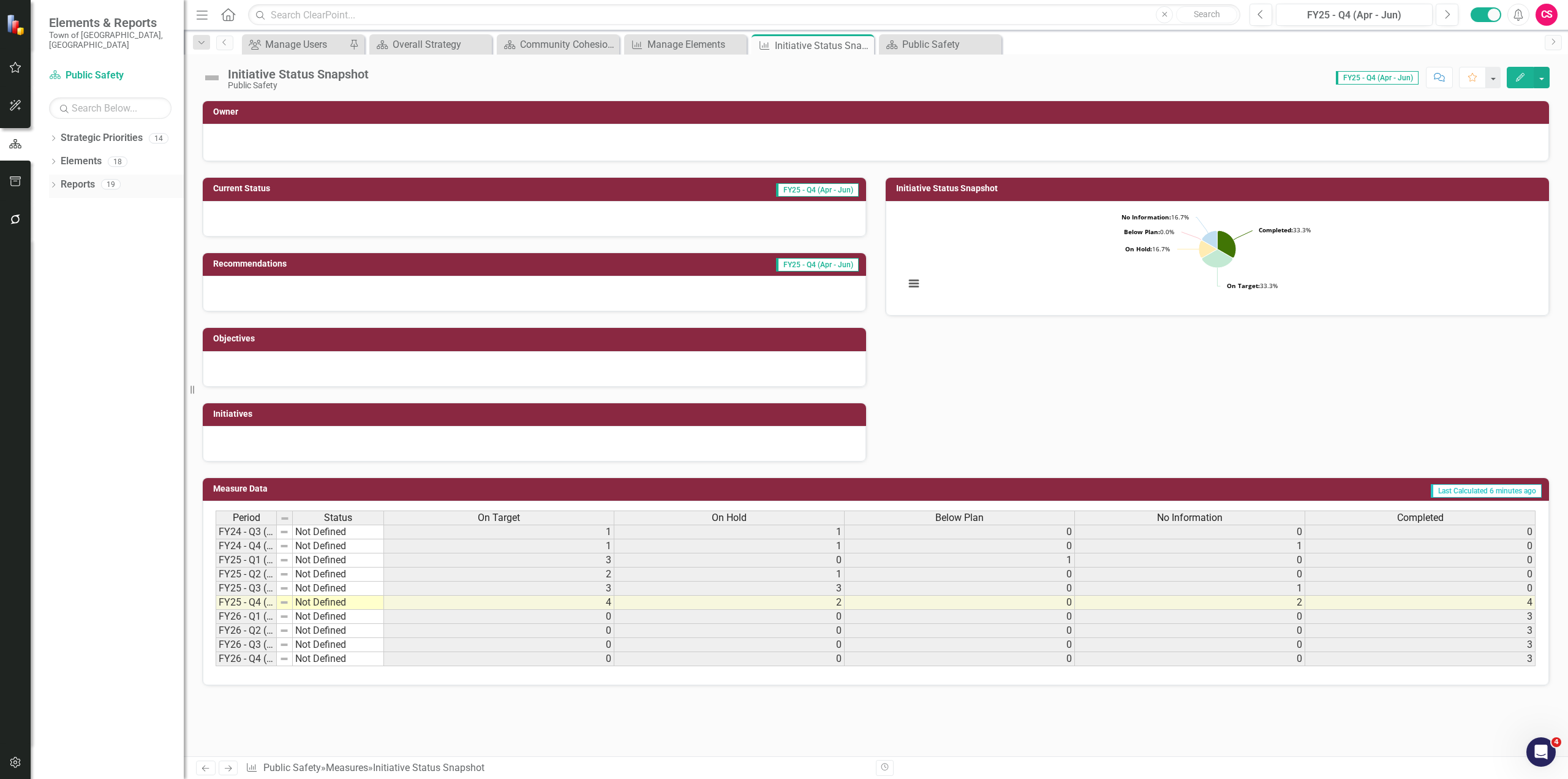
click at [54, 183] on icon "Dropdown" at bounding box center [53, 186] width 9 height 7
click at [54, 201] on div "Dropdown Strategic Priority Scorecard 3 Public Safety Project Management Dashbo…" at bounding box center [116, 254] width 135 height 116
click at [59, 204] on icon "Dropdown" at bounding box center [59, 207] width 9 height 7
click at [92, 244] on div "Project Management Dashboard" at bounding box center [124, 250] width 119 height 11
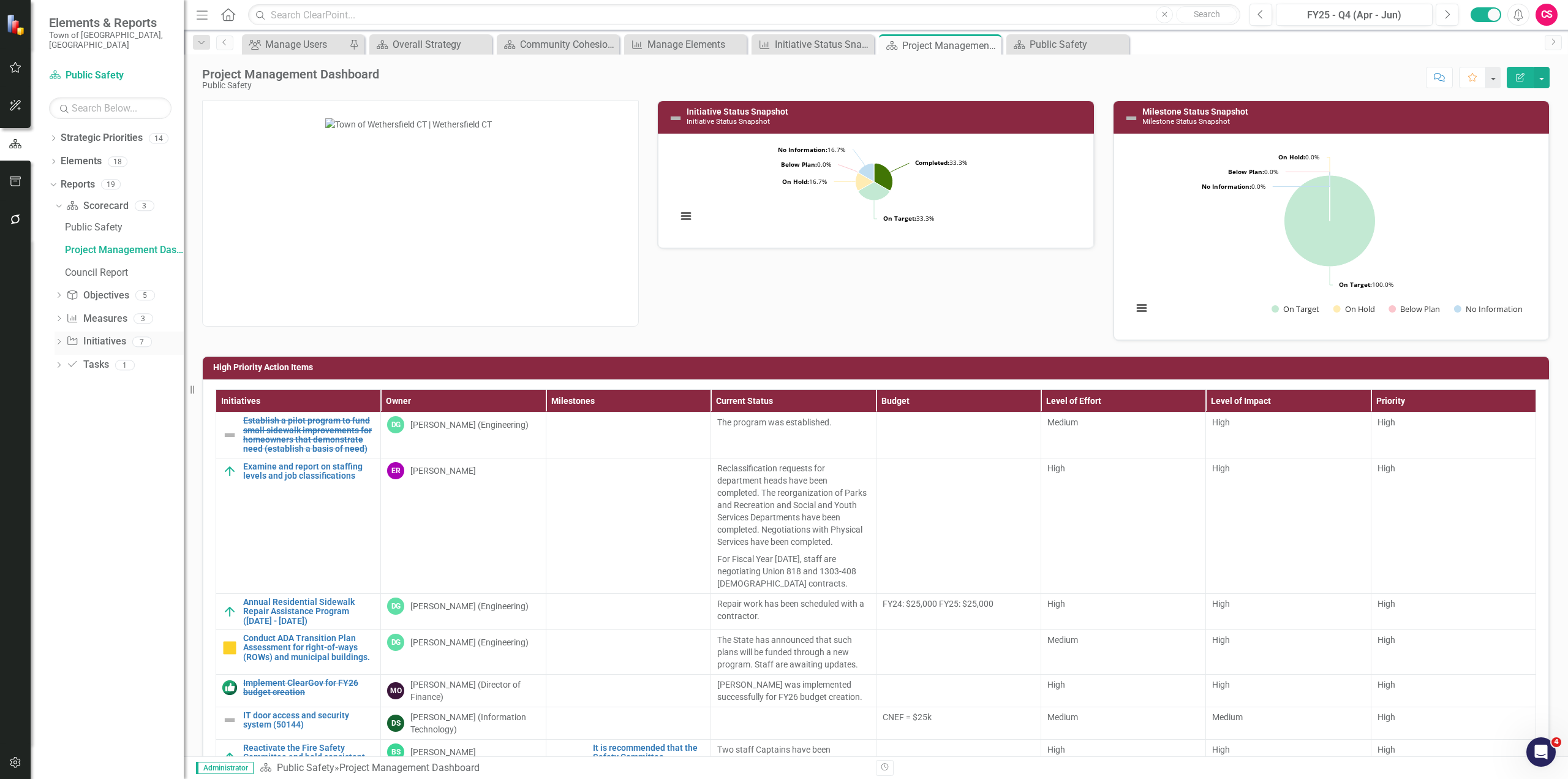
click at [101, 334] on link "Initiative Initiatives" at bounding box center [96, 341] width 60 height 14
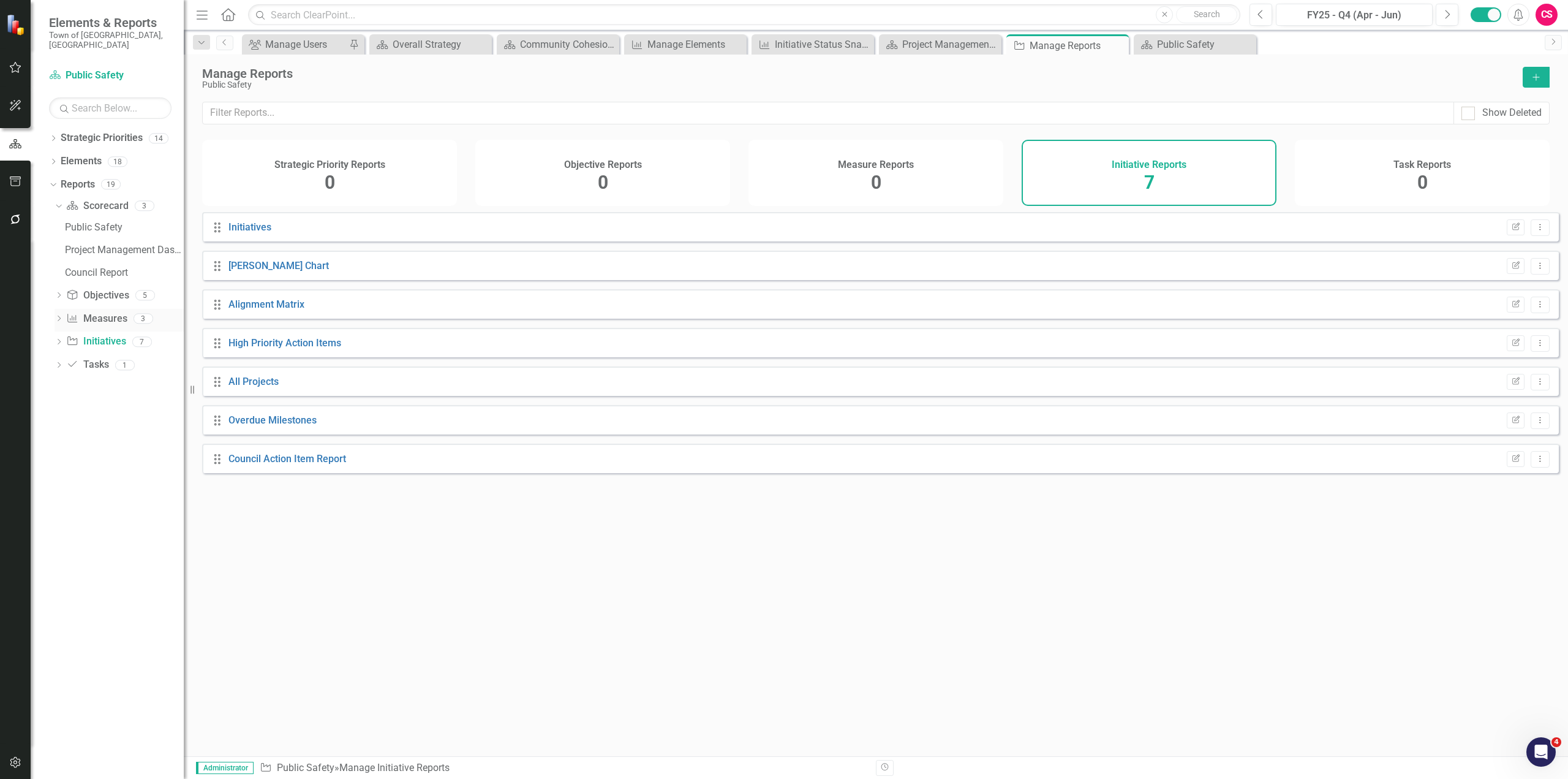
click at [101, 312] on link "Measure Measures" at bounding box center [96, 319] width 61 height 14
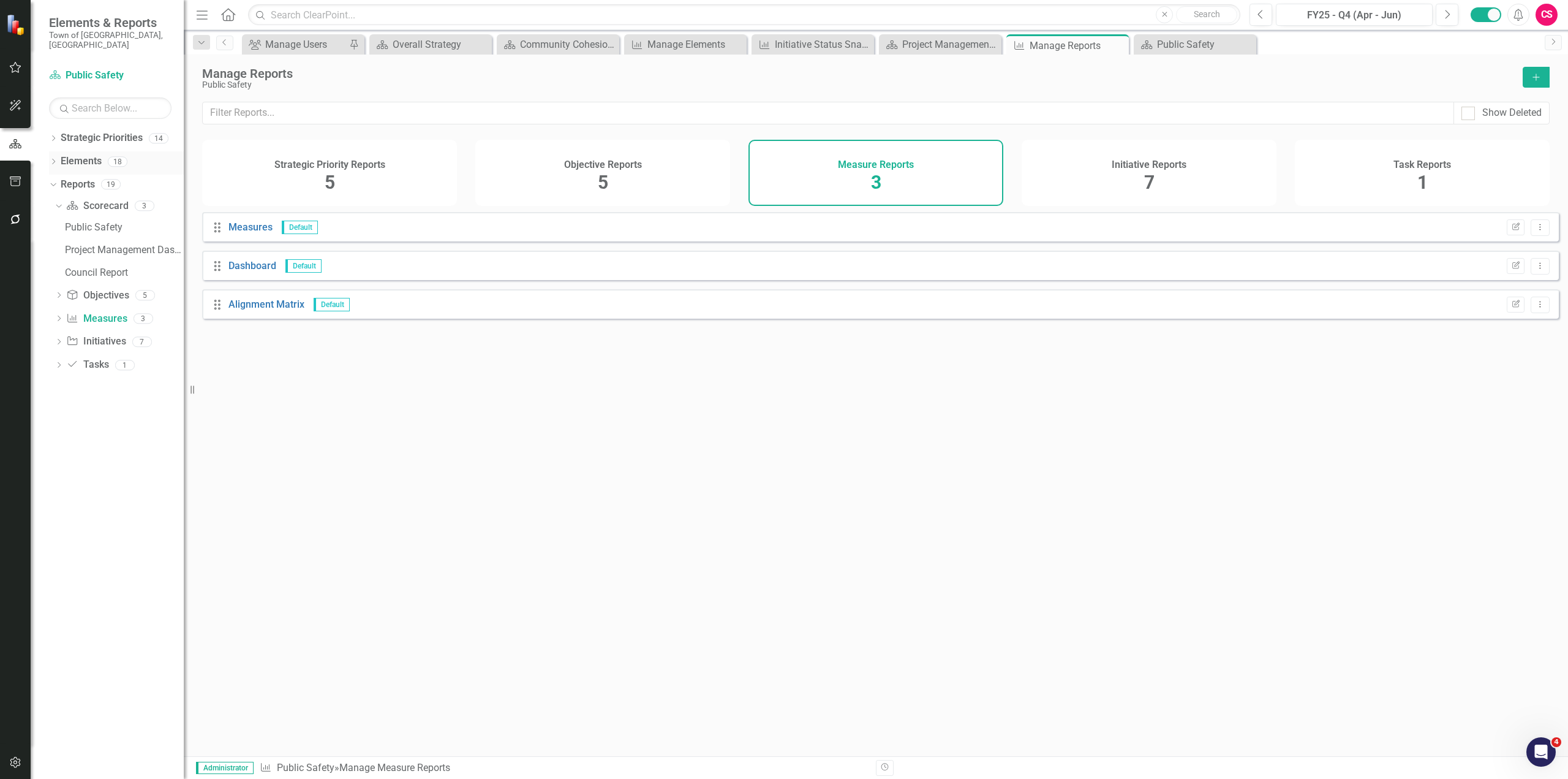
click at [88, 155] on link "Elements" at bounding box center [81, 161] width 41 height 14
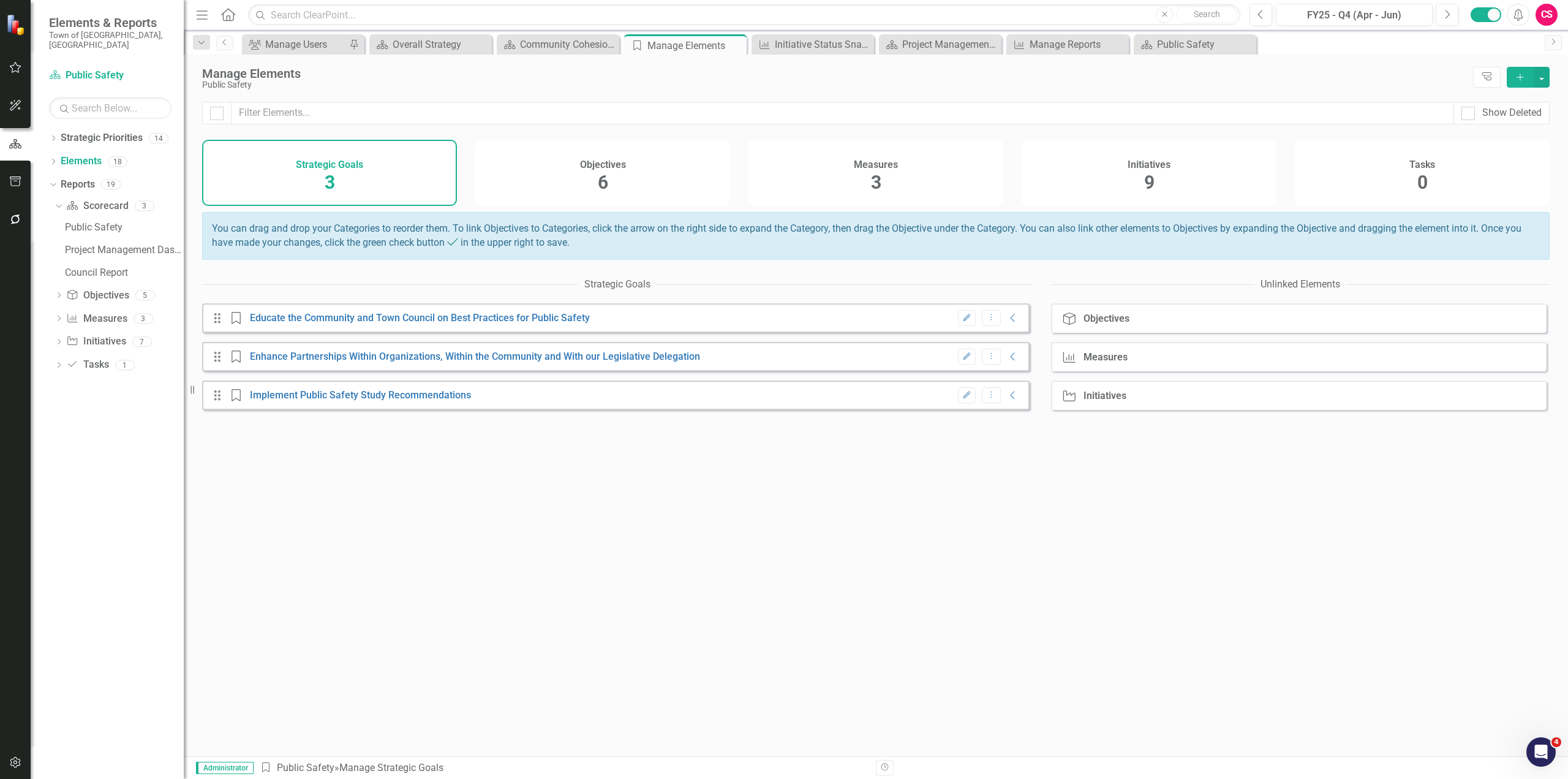
click at [837, 169] on h4 "Initiatives" at bounding box center [1149, 165] width 43 height 11
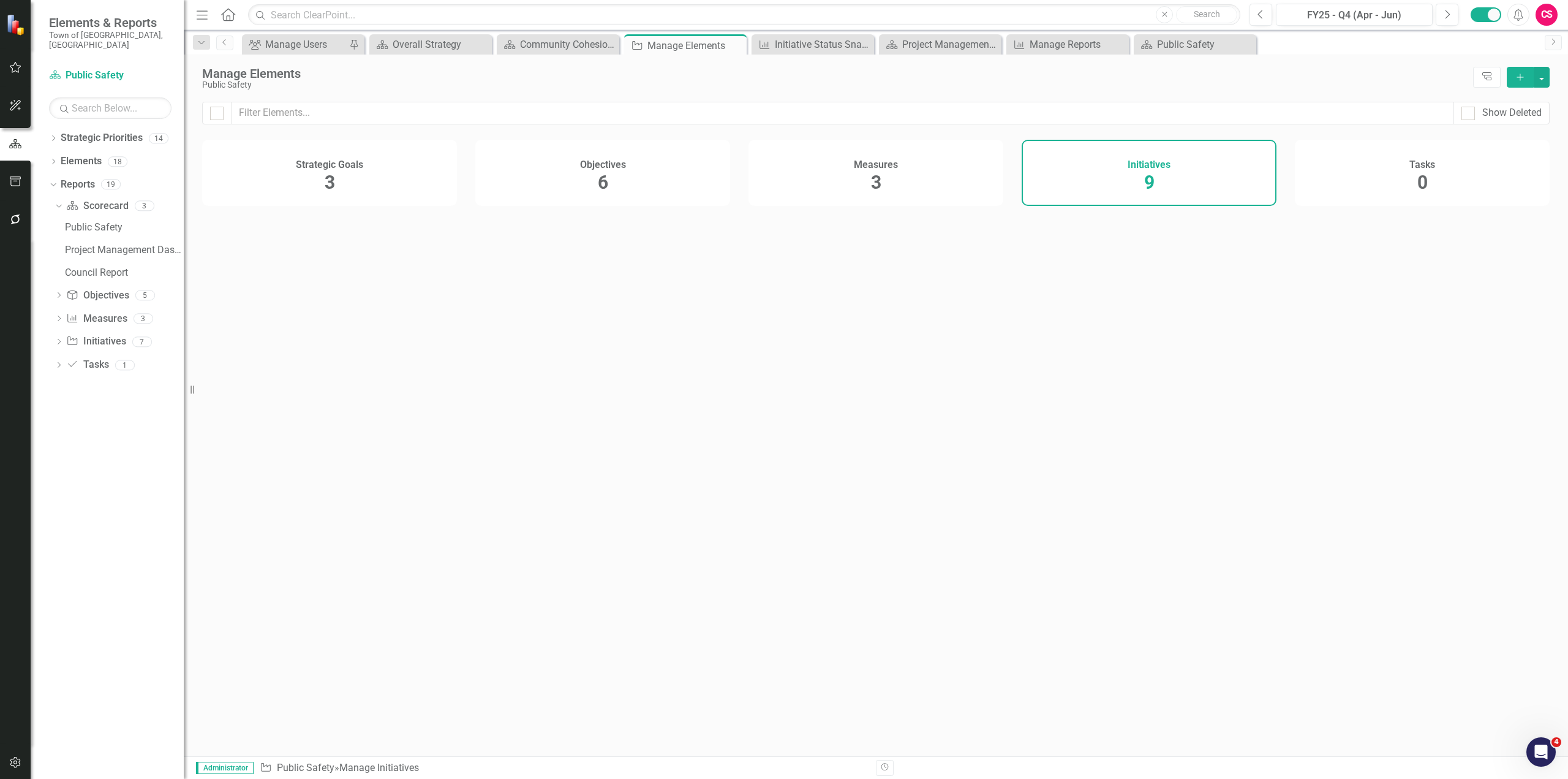
click at [837, 183] on div "Measures 3" at bounding box center [876, 173] width 255 height 66
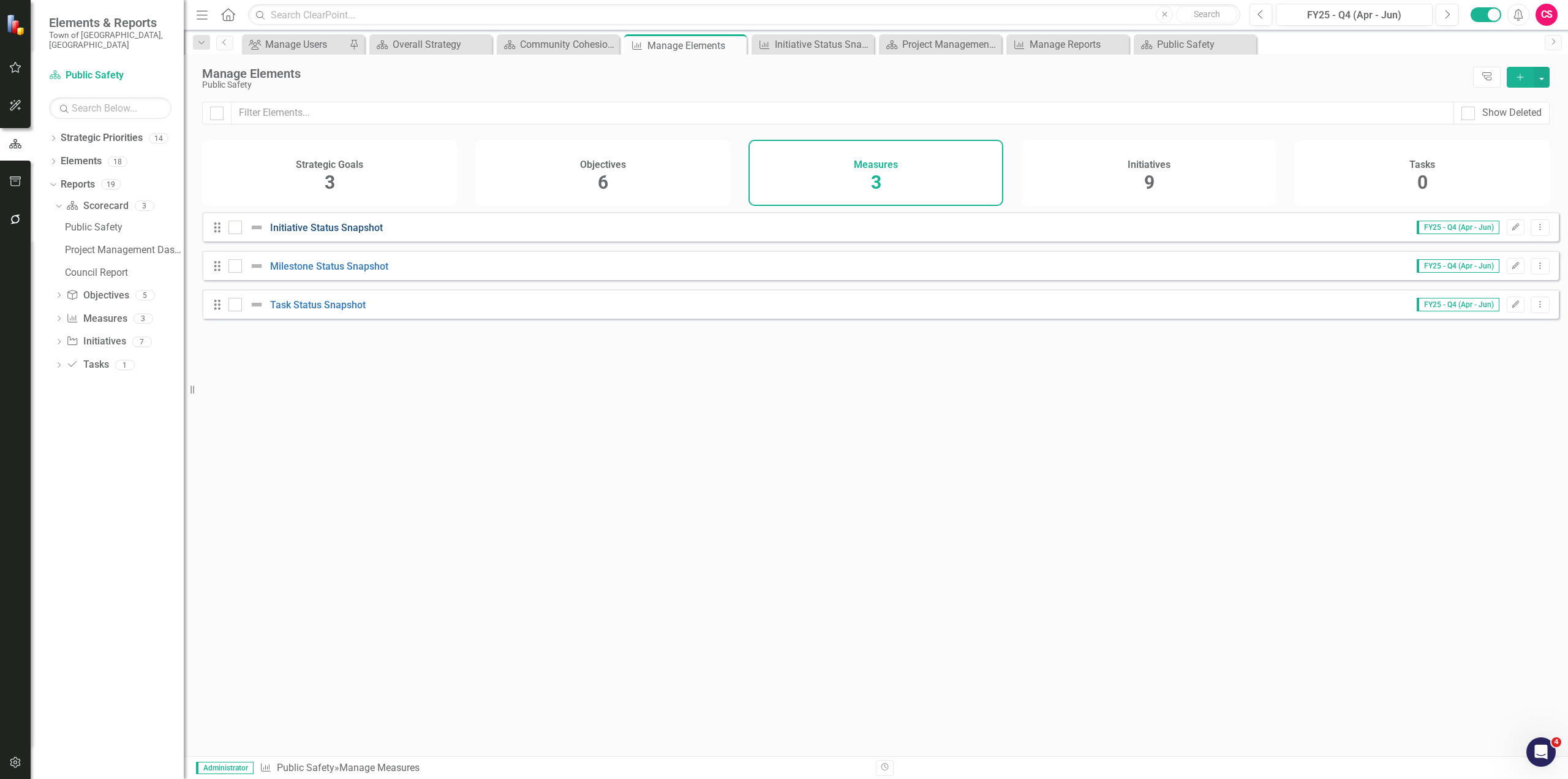
click at [303, 234] on link "Initiative Status Snapshot" at bounding box center [326, 228] width 112 height 12
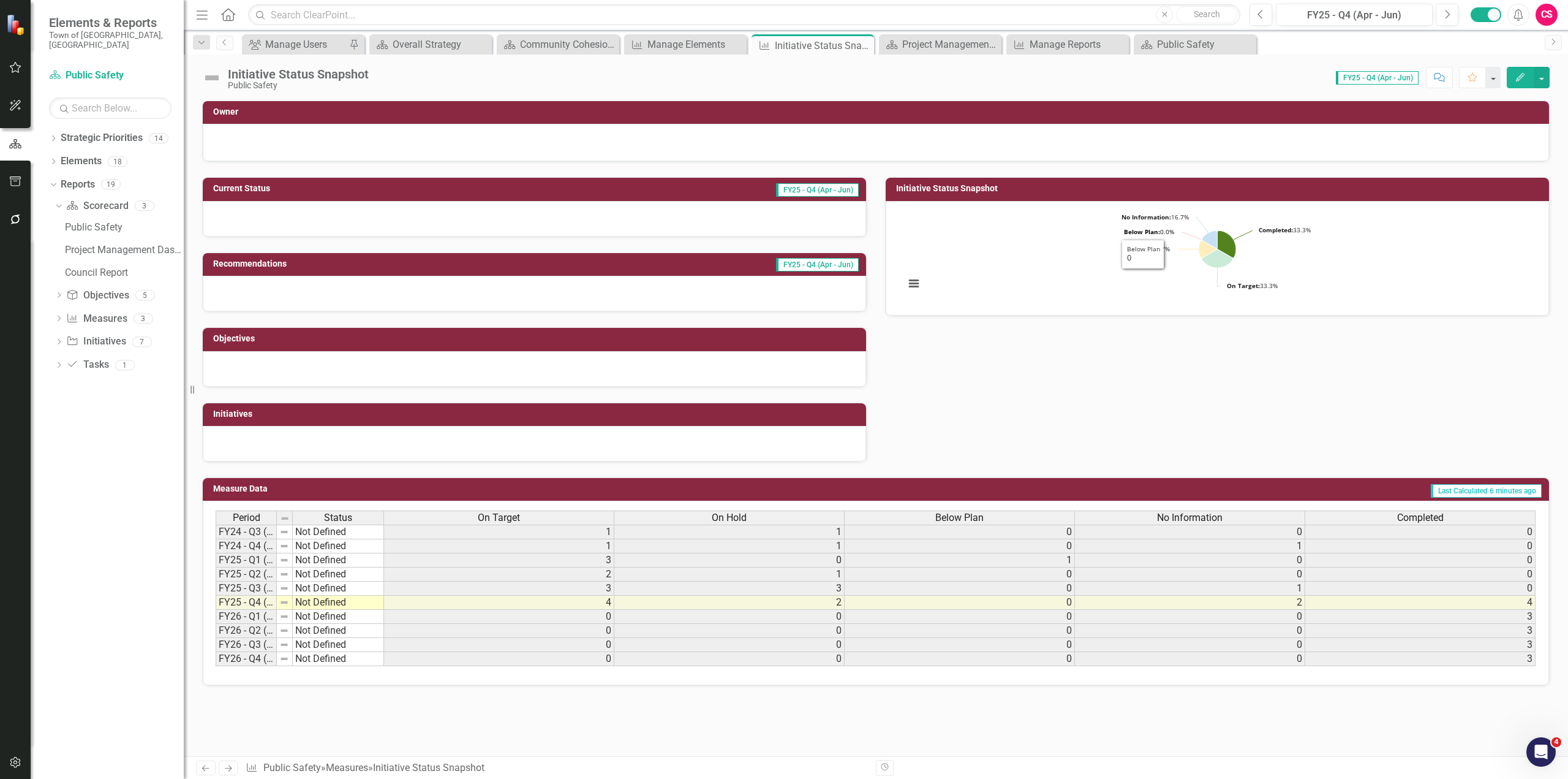
click at [837, 226] on rect "Interactive chart" at bounding box center [1217, 257] width 638 height 92
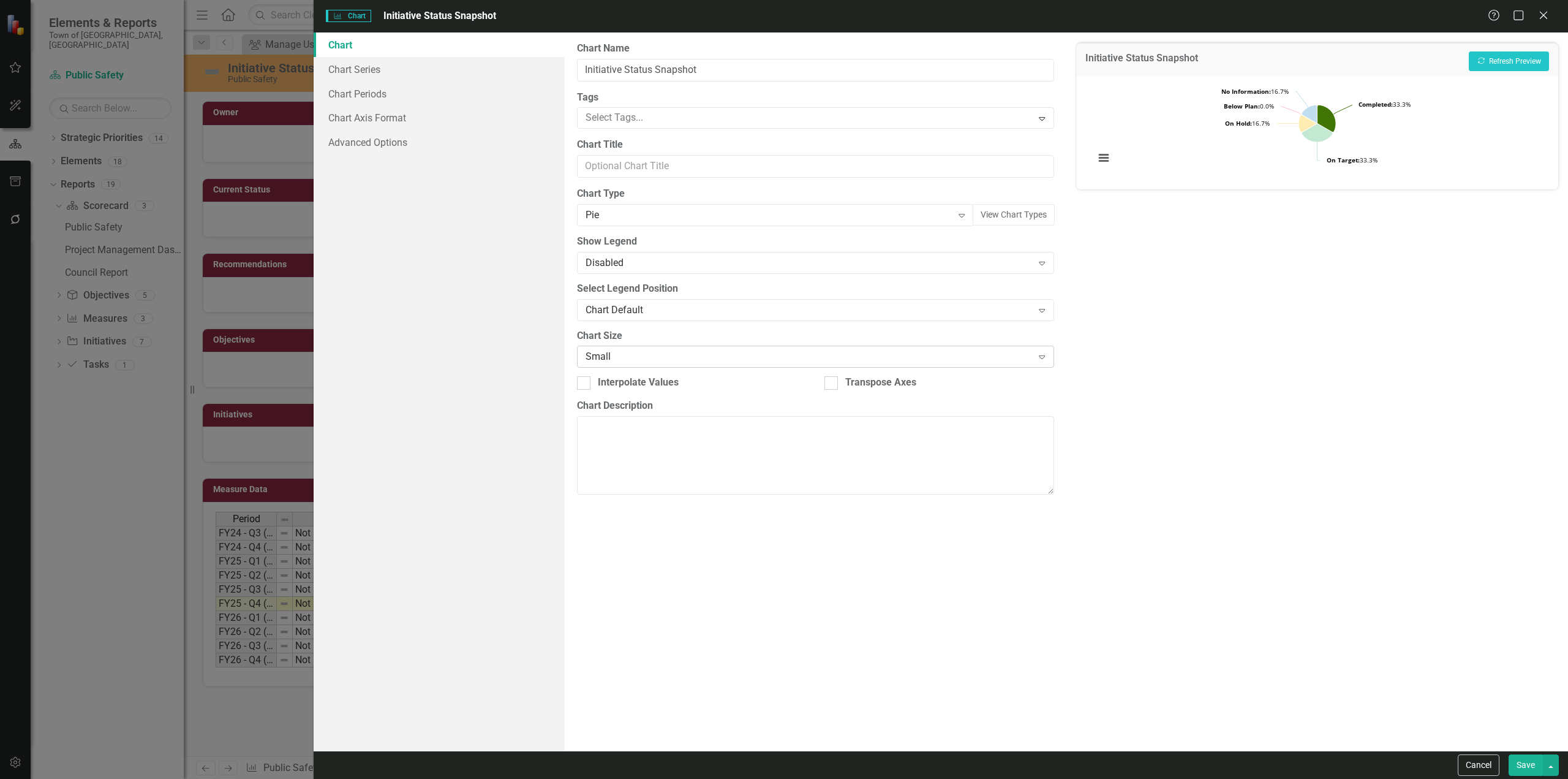
click at [640, 362] on div "Small" at bounding box center [809, 357] width 447 height 14
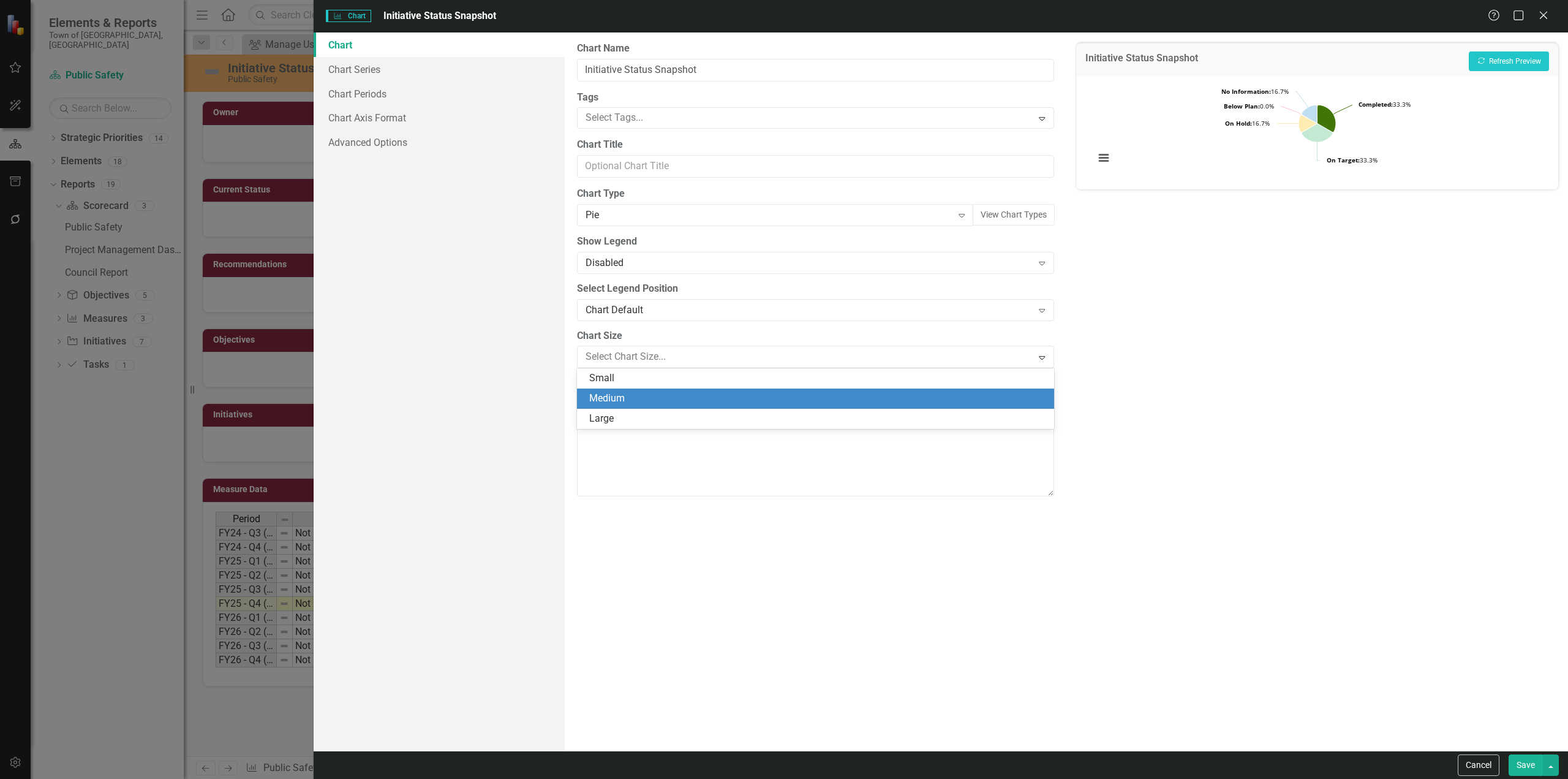
click at [626, 400] on div "Medium" at bounding box center [818, 399] width 457 height 14
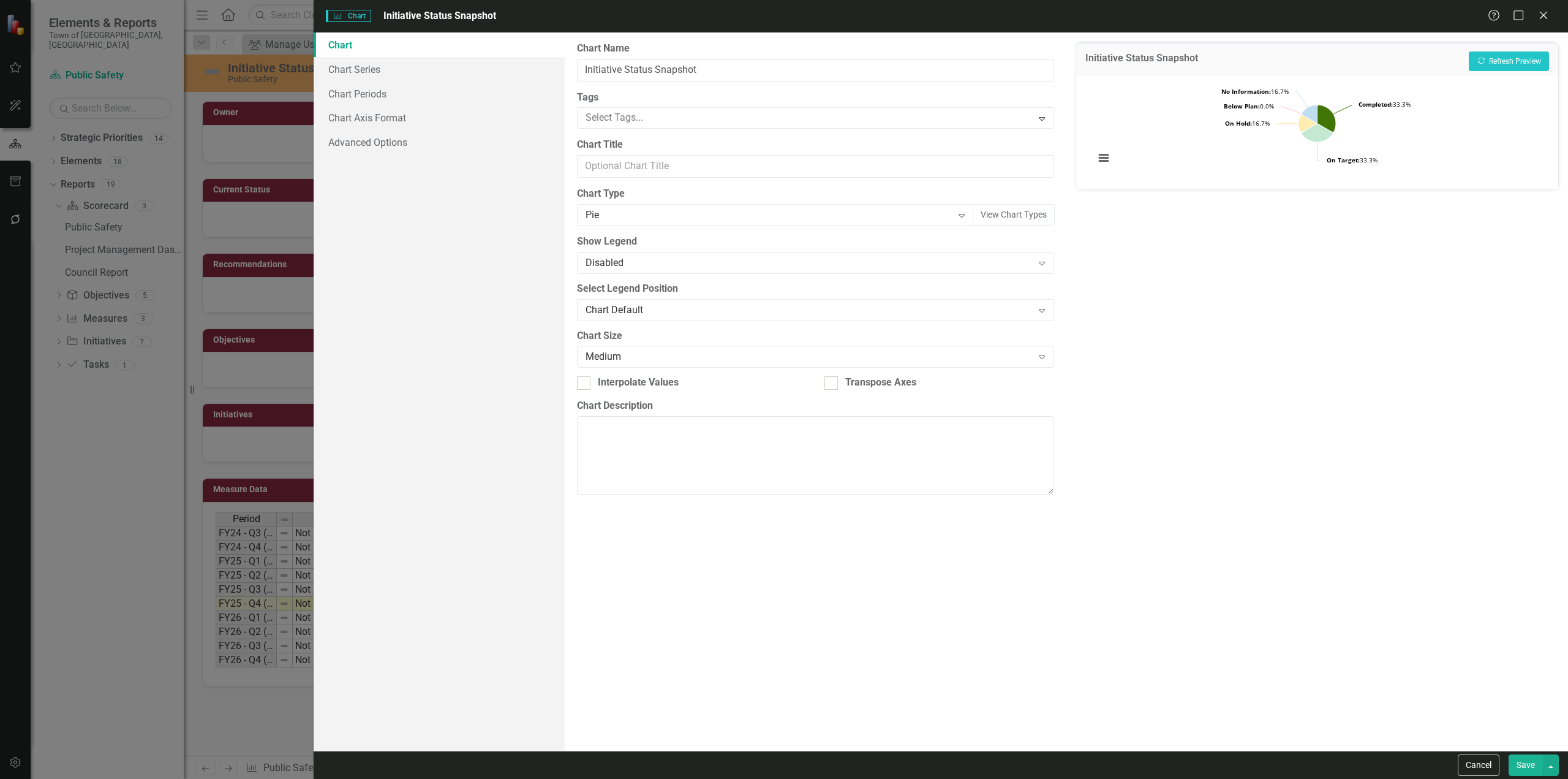
click at [837, 470] on button "Save" at bounding box center [1526, 765] width 34 height 22
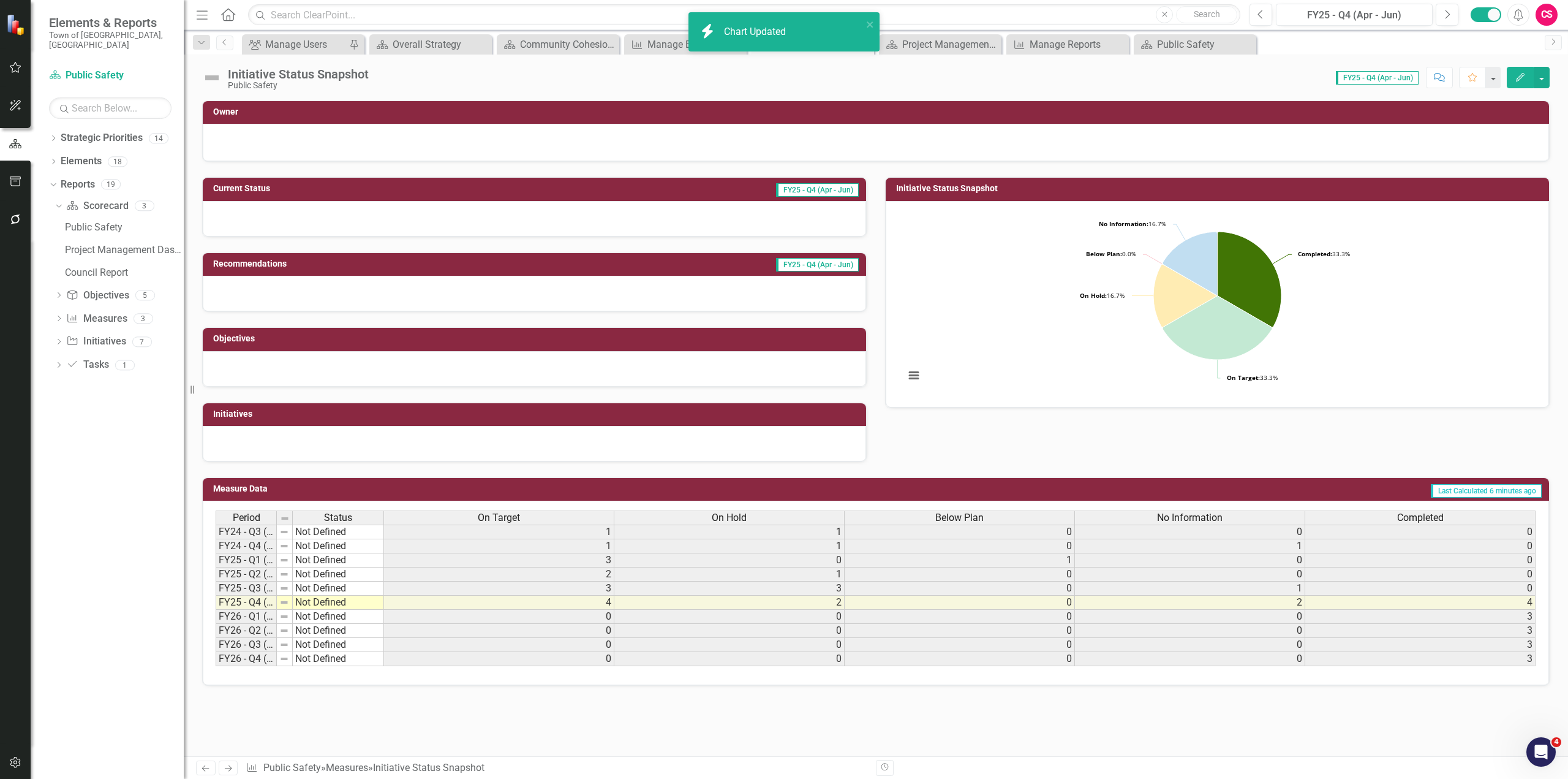
click at [837, 295] on rect "Interactive chart" at bounding box center [1217, 303] width 638 height 184
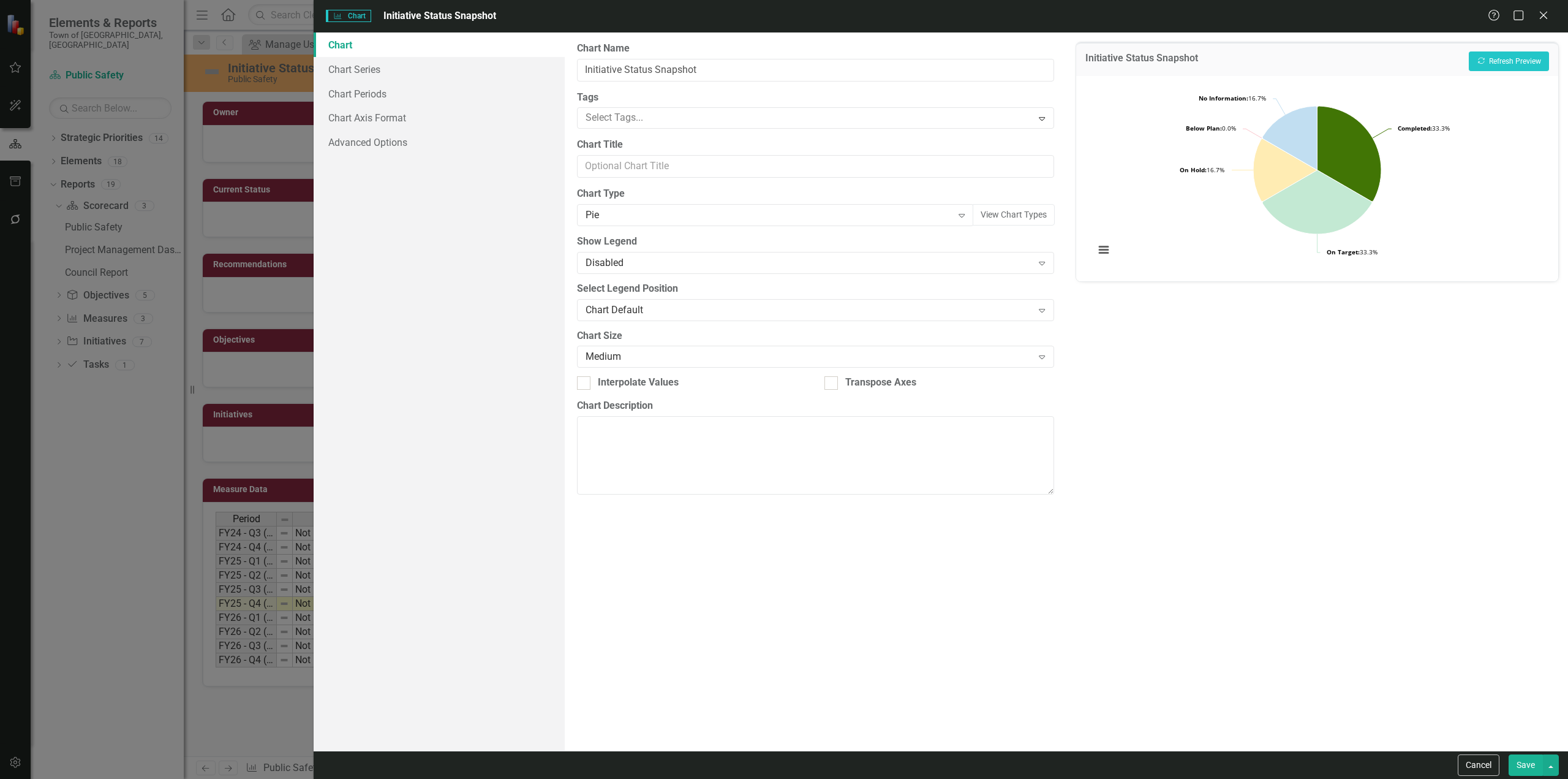
click at [618, 244] on label "Show Legend" at bounding box center [816, 242] width 477 height 14
click at [617, 257] on div "Disabled" at bounding box center [809, 262] width 447 height 14
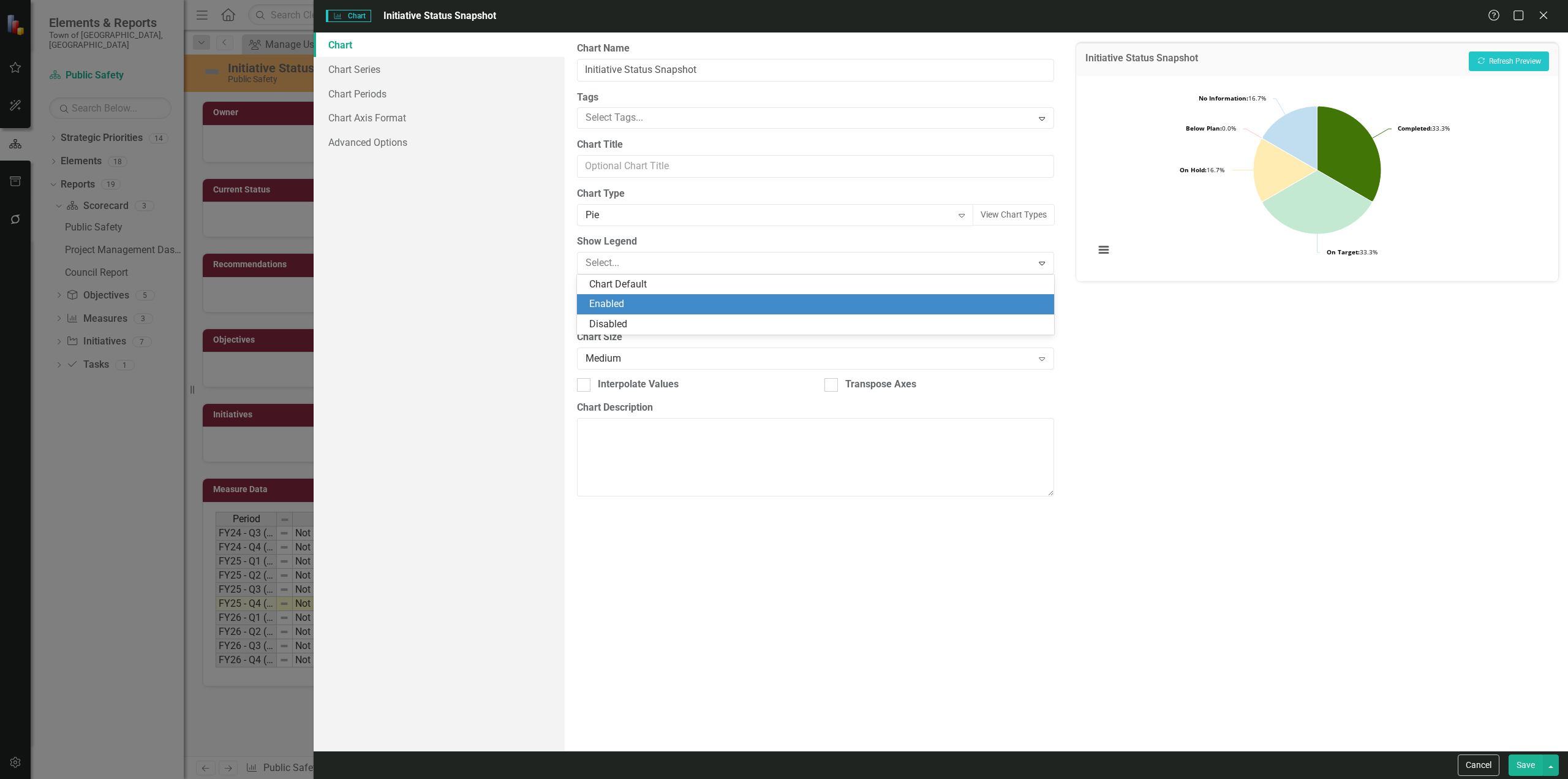
click at [625, 302] on div "Enabled" at bounding box center [818, 304] width 457 height 14
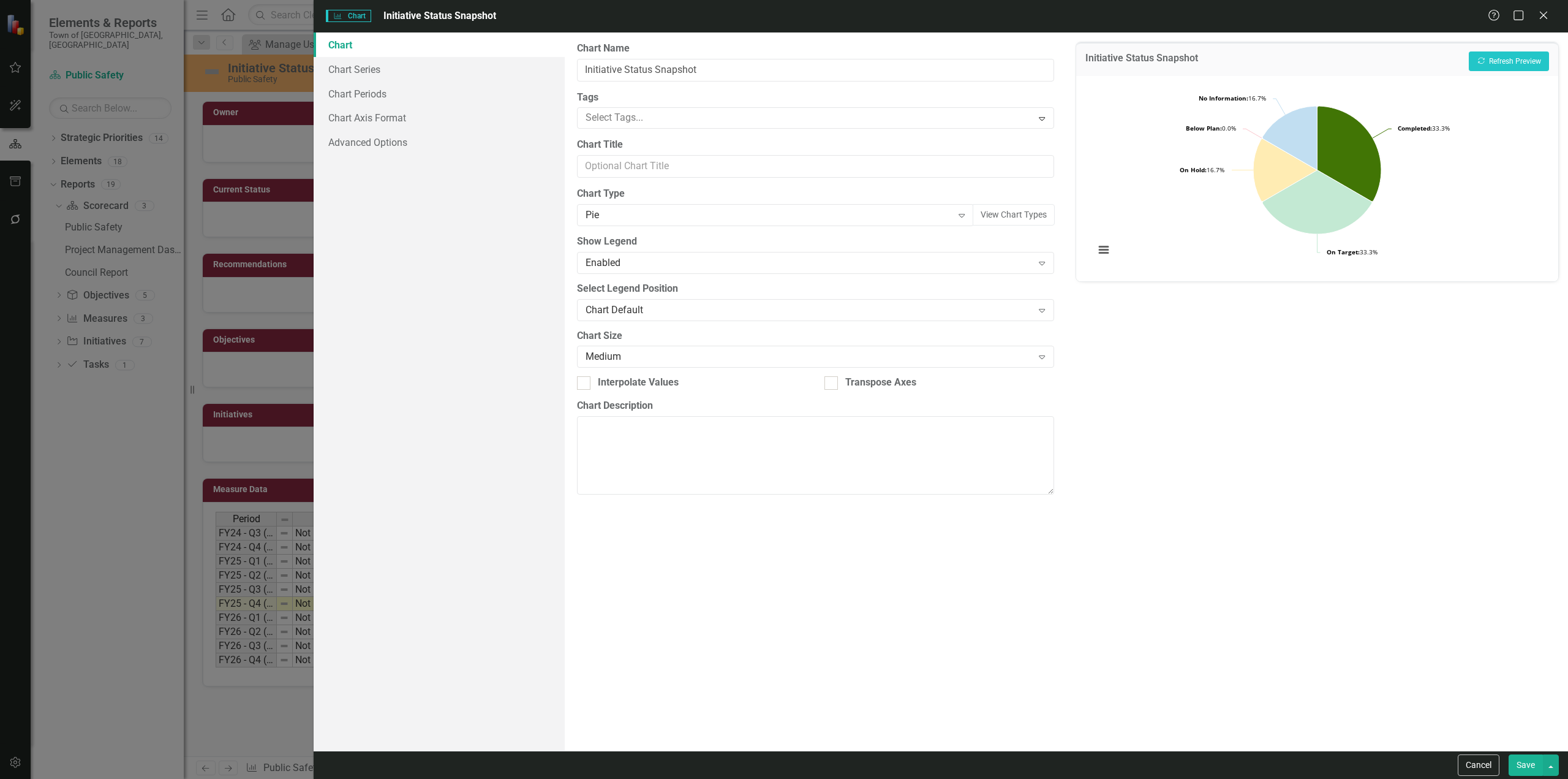
click at [837, 470] on button "Save" at bounding box center [1526, 765] width 34 height 22
